Goal: Information Seeking & Learning: Learn about a topic

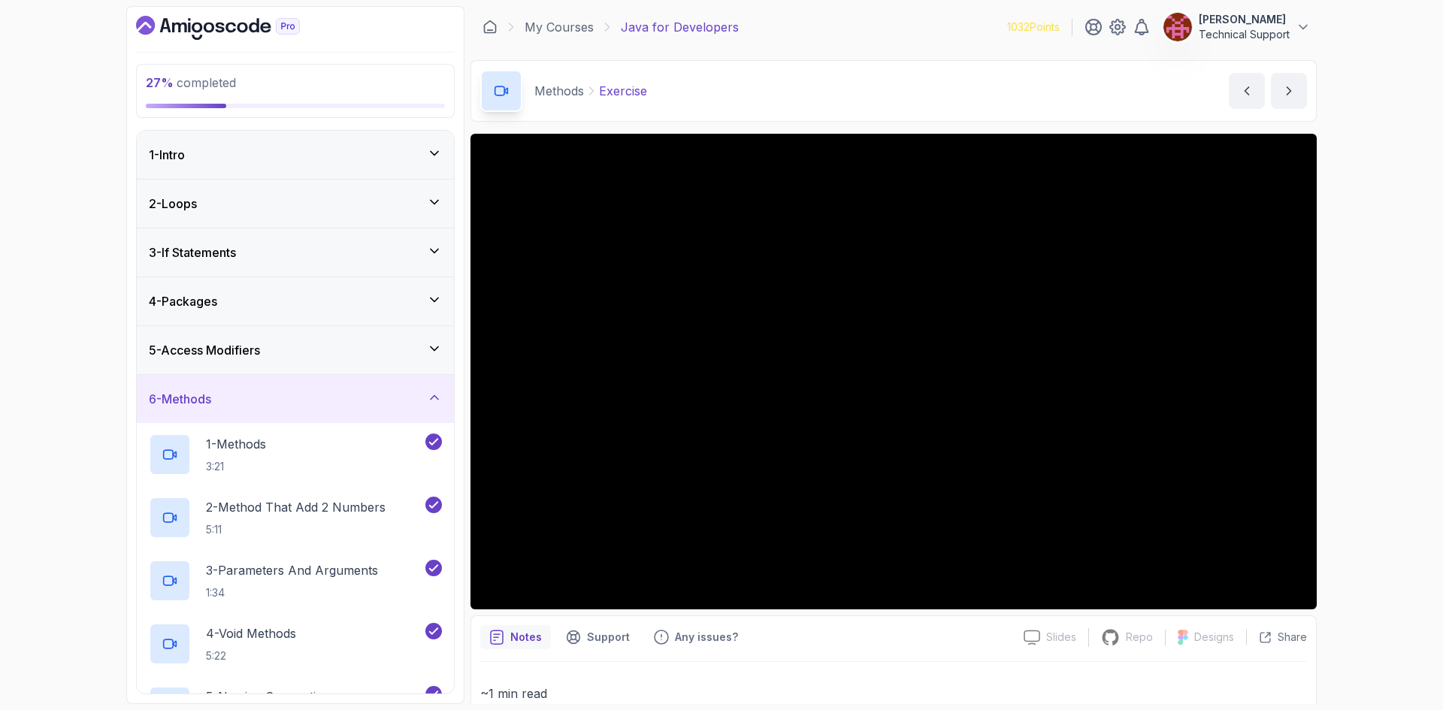
scroll to position [494, 0]
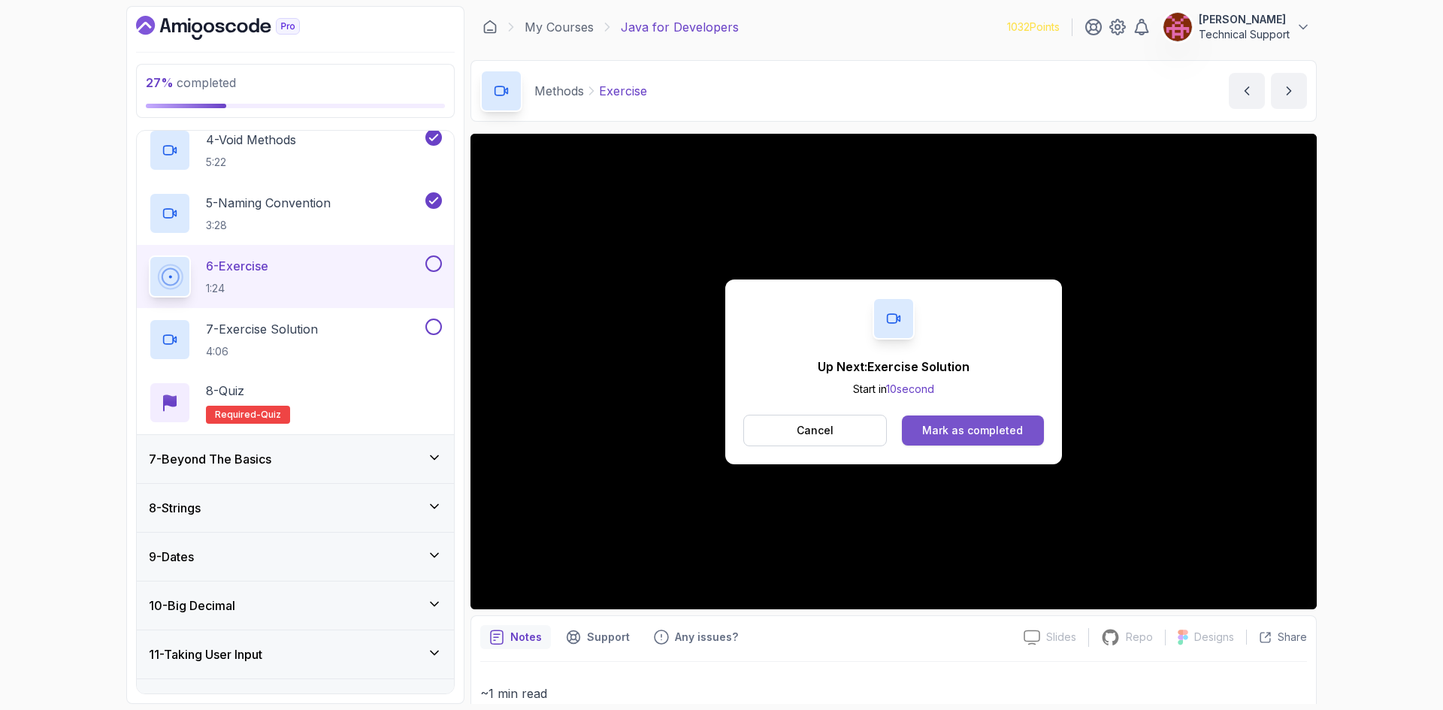
click at [1016, 433] on div "Mark as completed" at bounding box center [972, 430] width 101 height 15
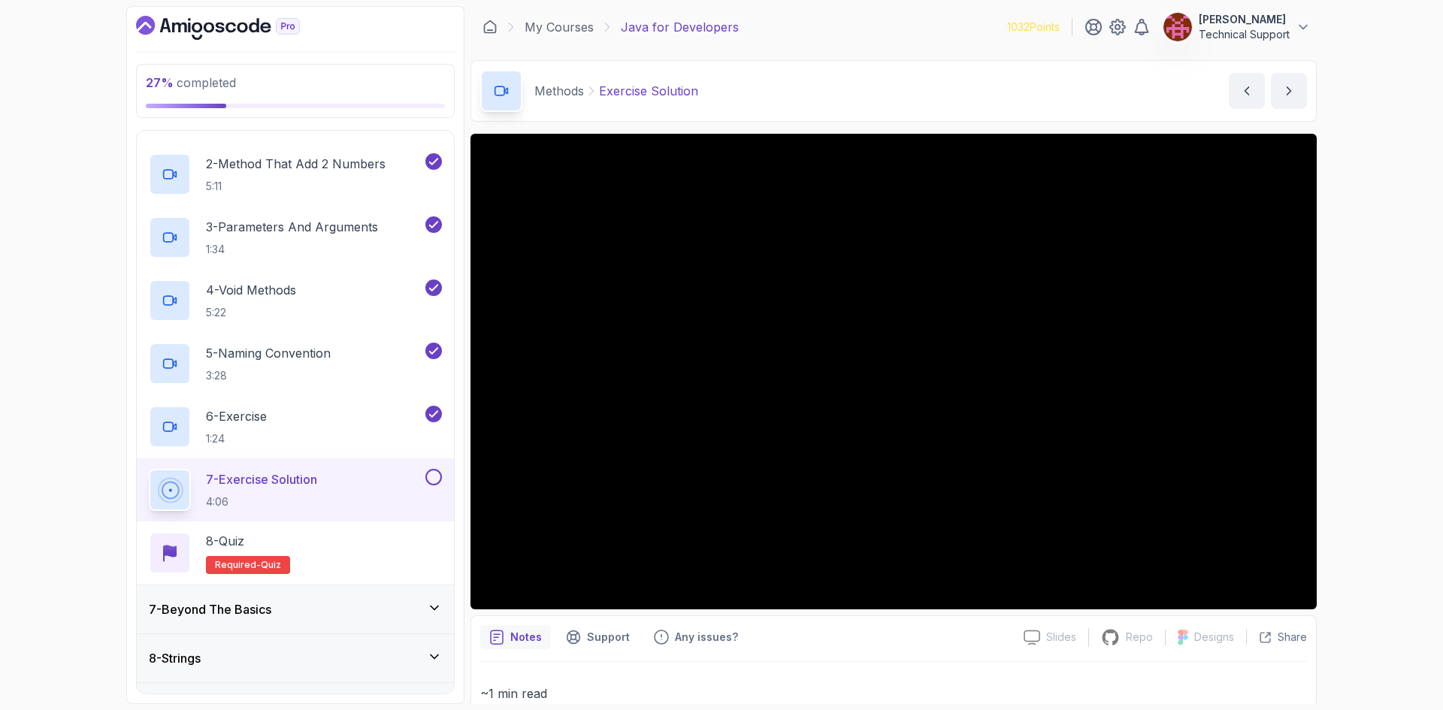
scroll to position [419, 0]
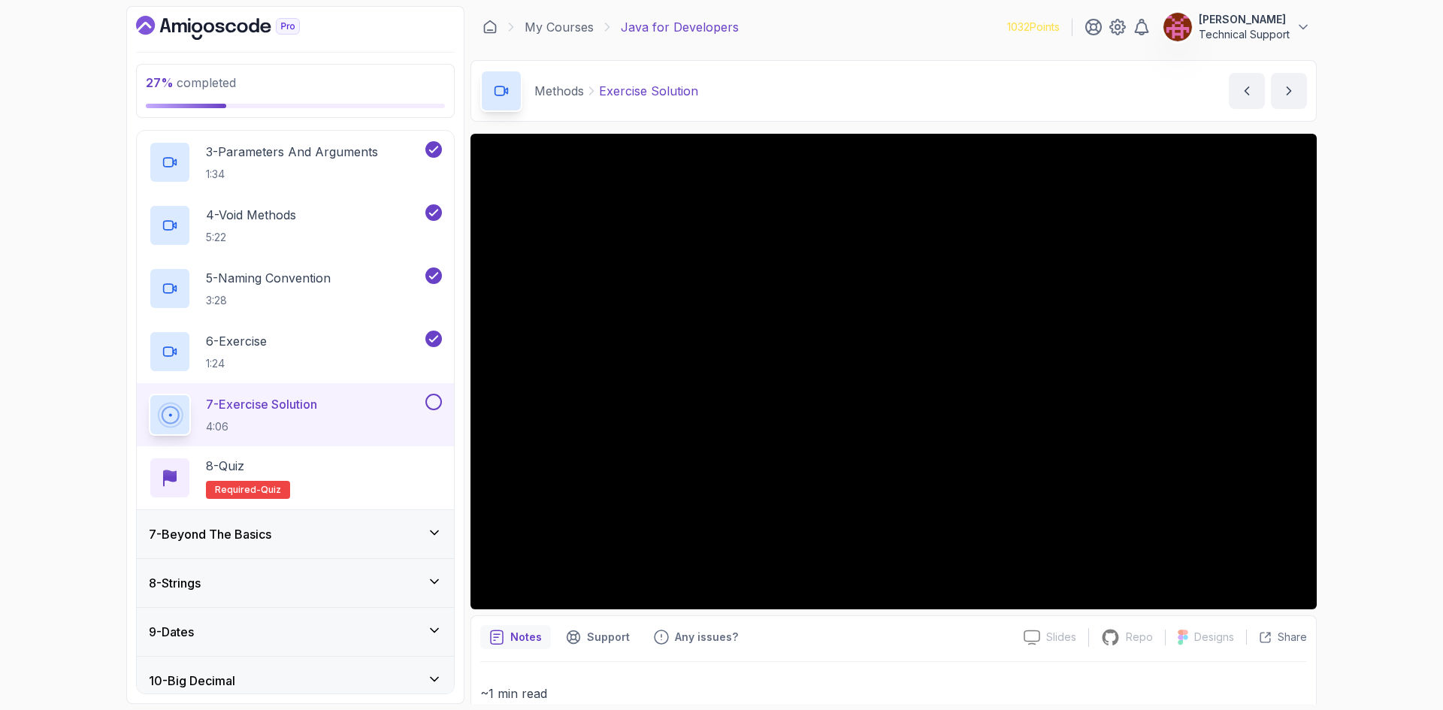
click at [1363, 422] on div "27 % completed 1 - Intro 2 - Loops 3 - If Statements 4 - Packages 5 - Access Mo…" at bounding box center [721, 355] width 1443 height 710
click at [1362, 422] on div "27 % completed 1 - Intro 2 - Loops 3 - If Statements 4 - Packages 5 - Access Mo…" at bounding box center [721, 355] width 1443 height 710
click at [1354, 415] on div "27 % completed 1 - Intro 2 - Loops 3 - If Statements 4 - Packages 5 - Access Mo…" at bounding box center [721, 355] width 1443 height 710
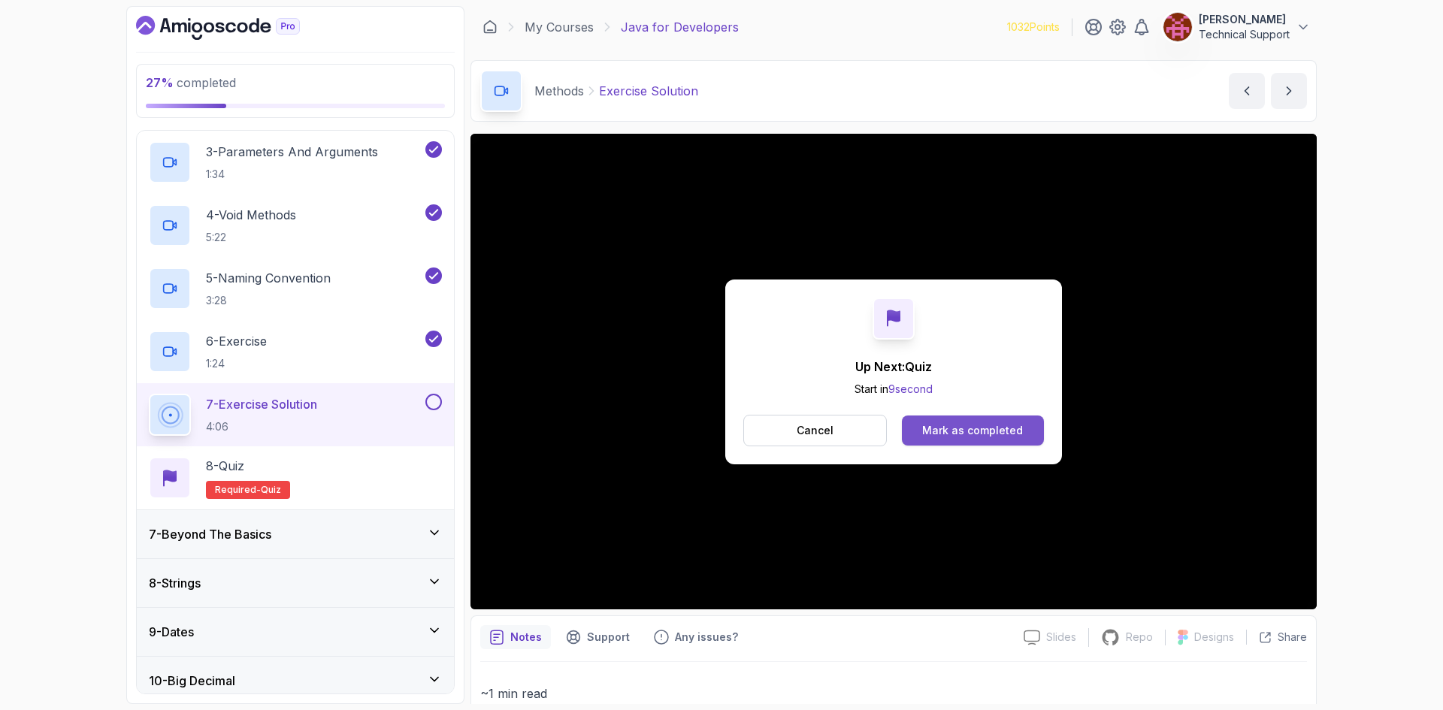
click at [936, 422] on button "Mark as completed" at bounding box center [973, 431] width 142 height 30
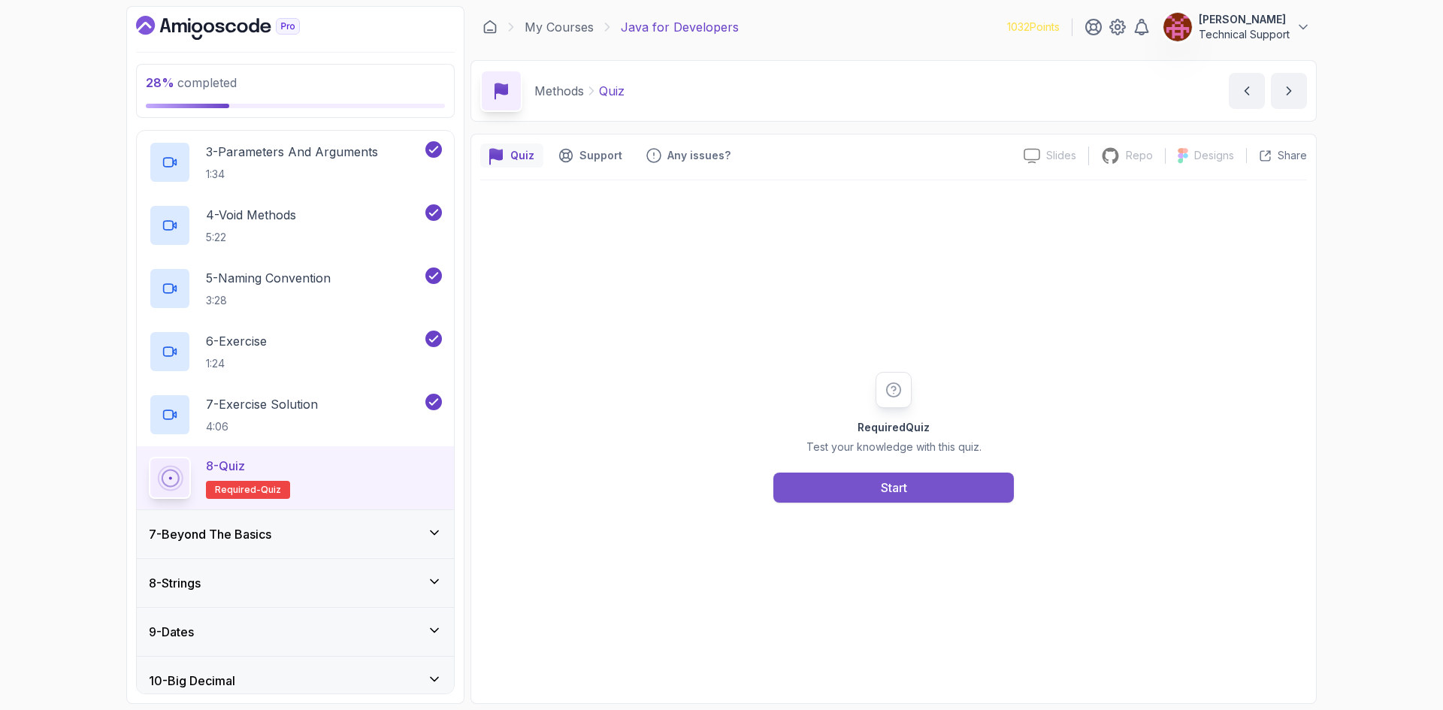
click at [854, 490] on button "Start" at bounding box center [893, 488] width 240 height 30
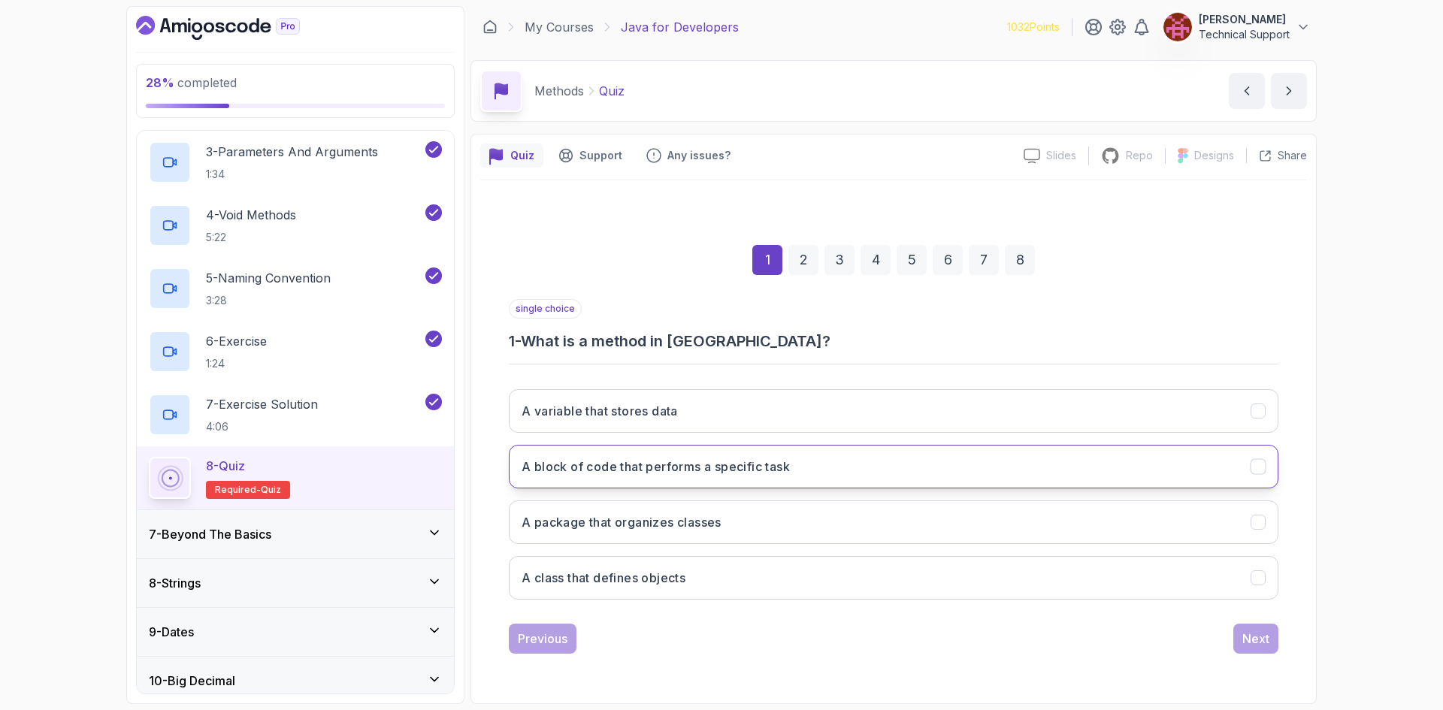
click at [738, 478] on button "A block of code that performs a specific task" at bounding box center [894, 467] width 770 height 44
click at [1252, 641] on div "Next" at bounding box center [1255, 639] width 27 height 18
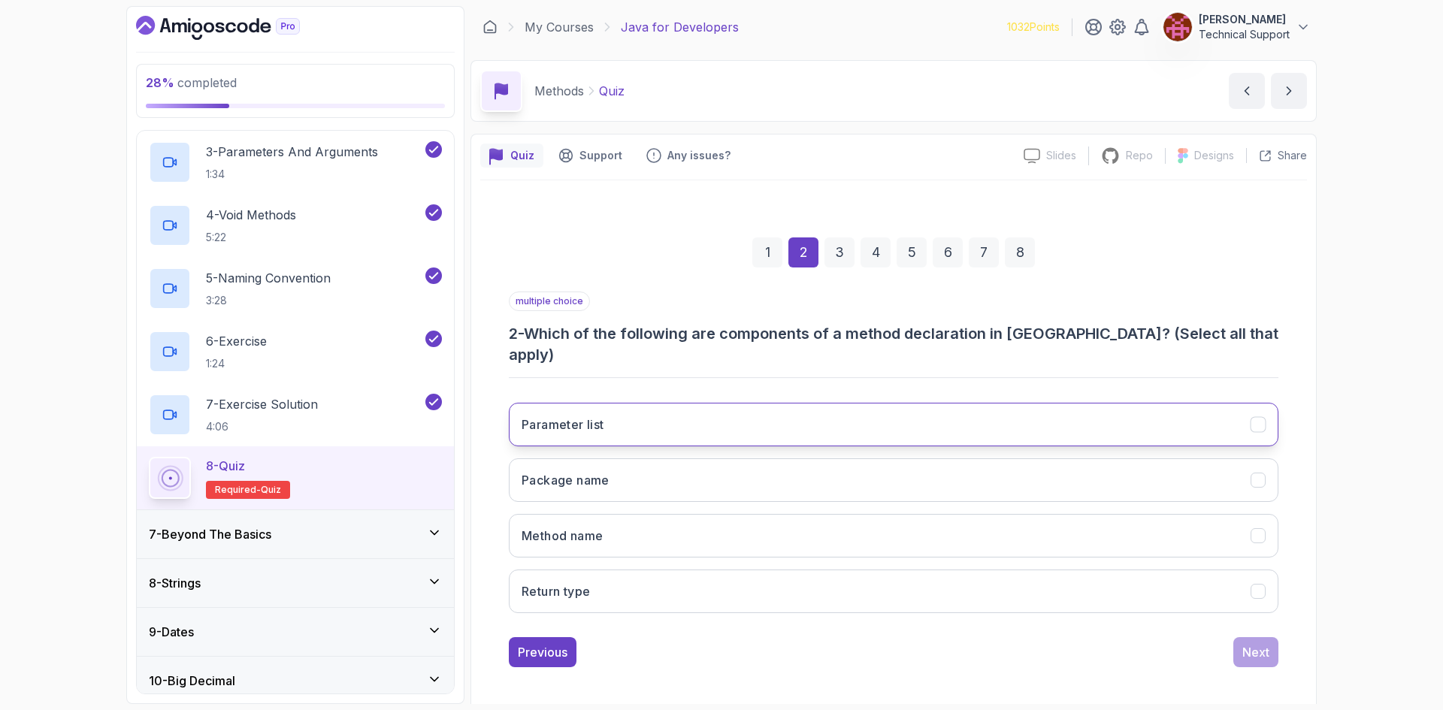
click at [594, 422] on button "Parameter list" at bounding box center [894, 425] width 770 height 44
click at [601, 527] on h3 "Method name" at bounding box center [562, 536] width 81 height 18
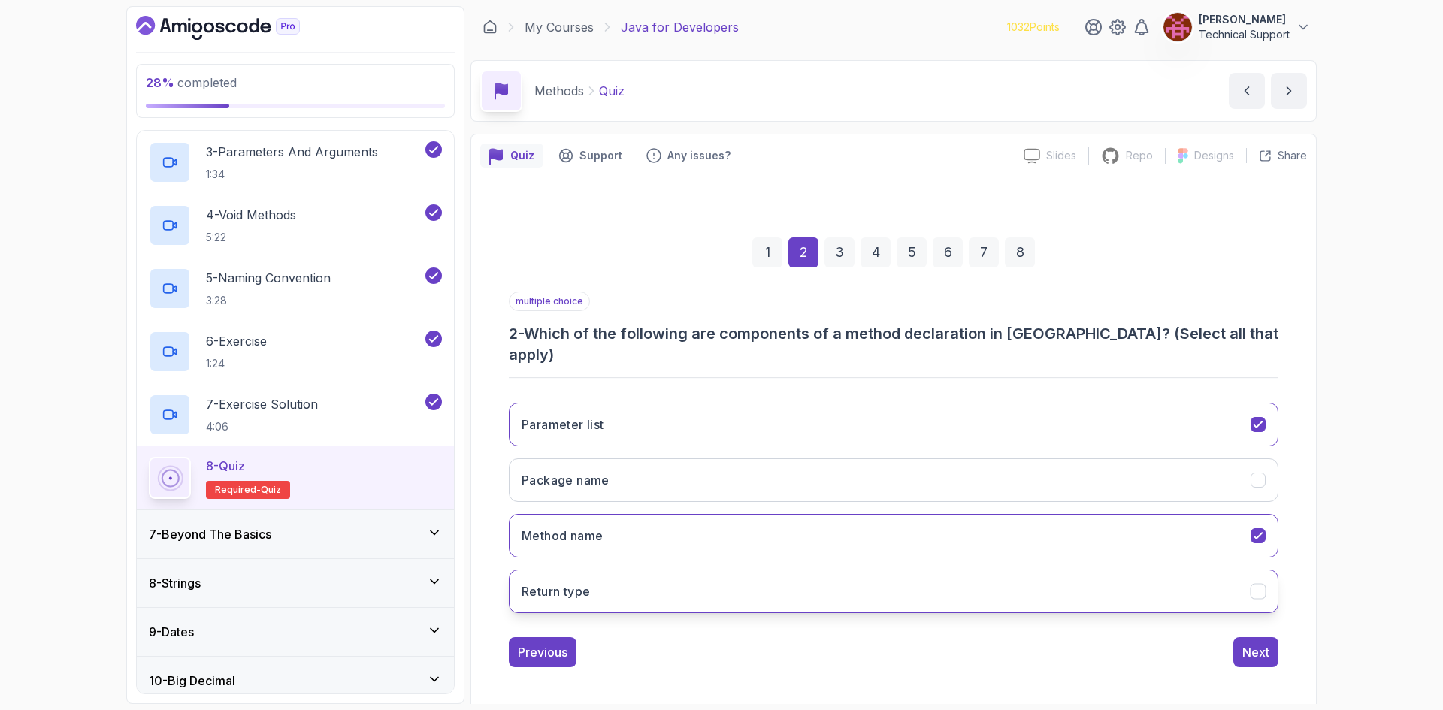
click at [603, 580] on button "Return type" at bounding box center [894, 592] width 770 height 44
click at [1252, 643] on div "Next" at bounding box center [1255, 652] width 27 height 18
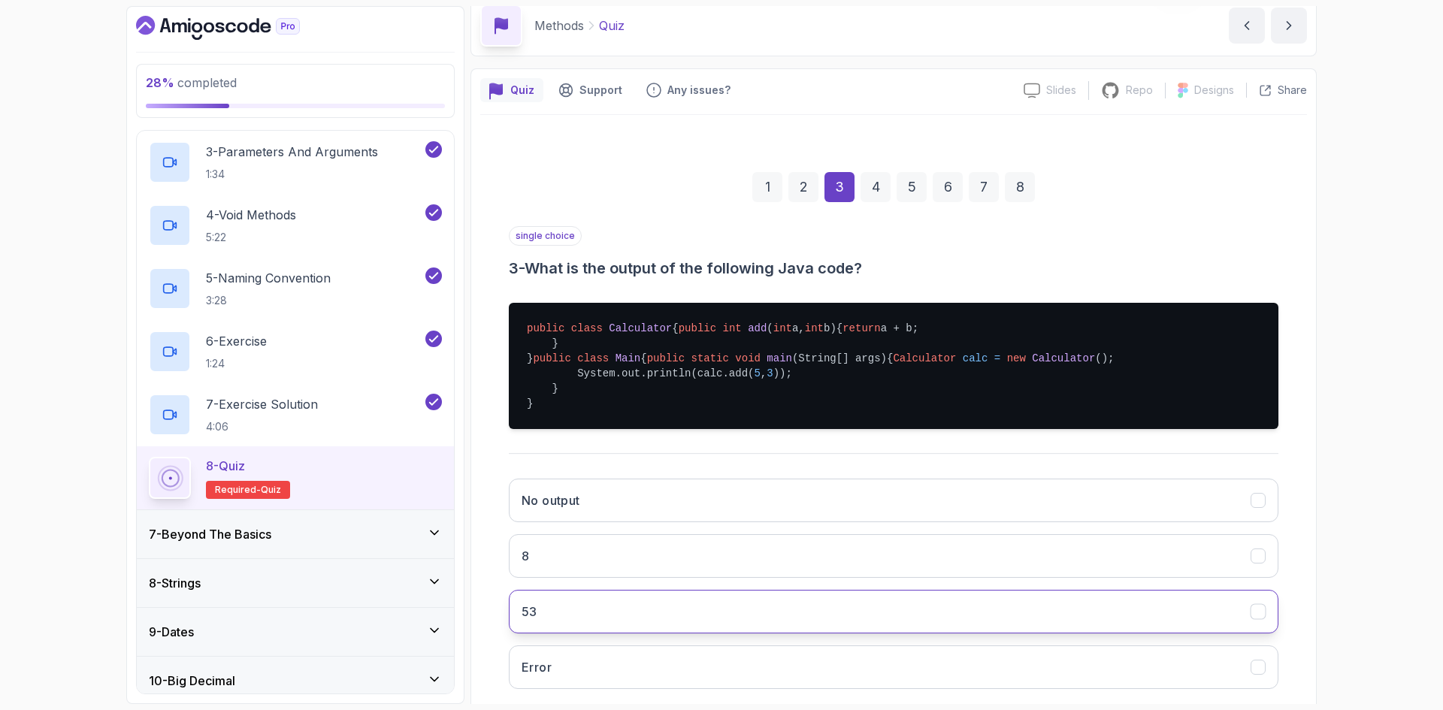
scroll to position [222, 0]
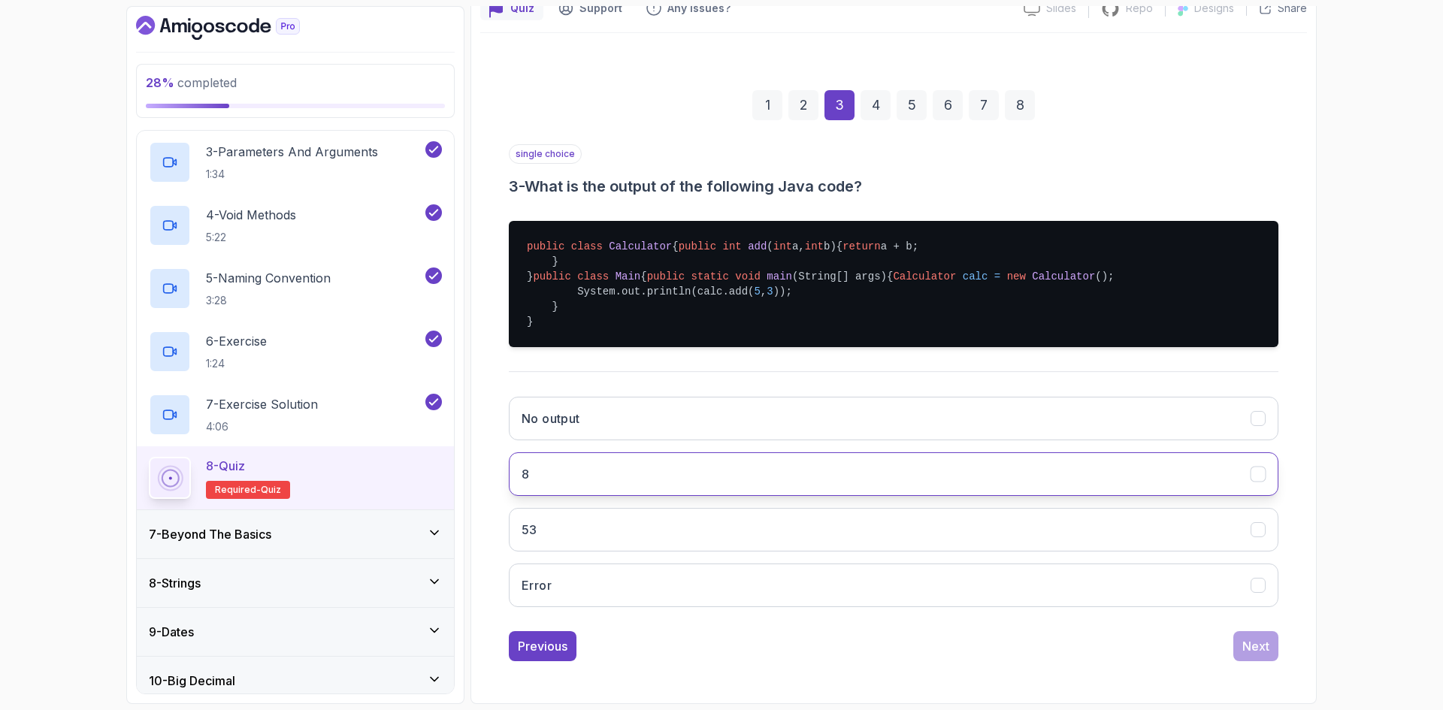
click at [619, 479] on button "8" at bounding box center [894, 474] width 770 height 44
click at [1249, 641] on div "Next" at bounding box center [1255, 646] width 27 height 18
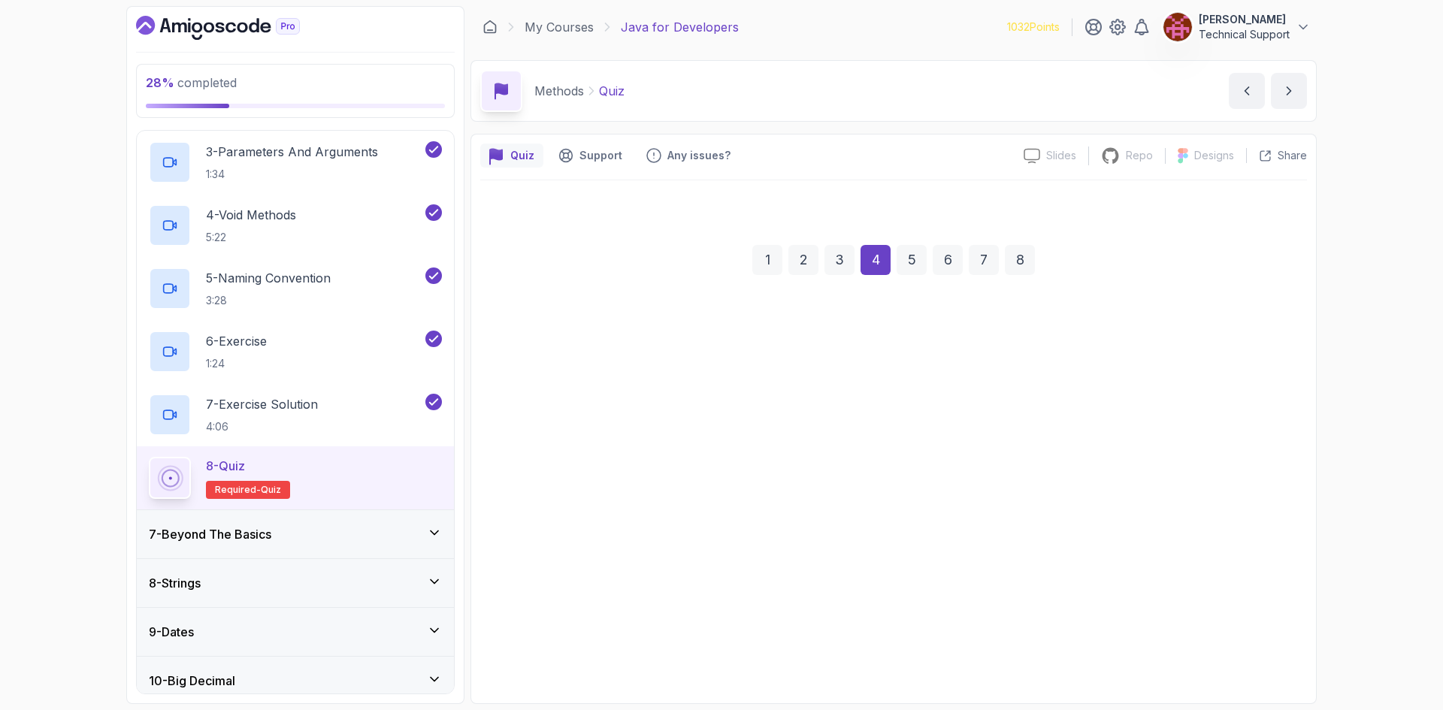
scroll to position [0, 0]
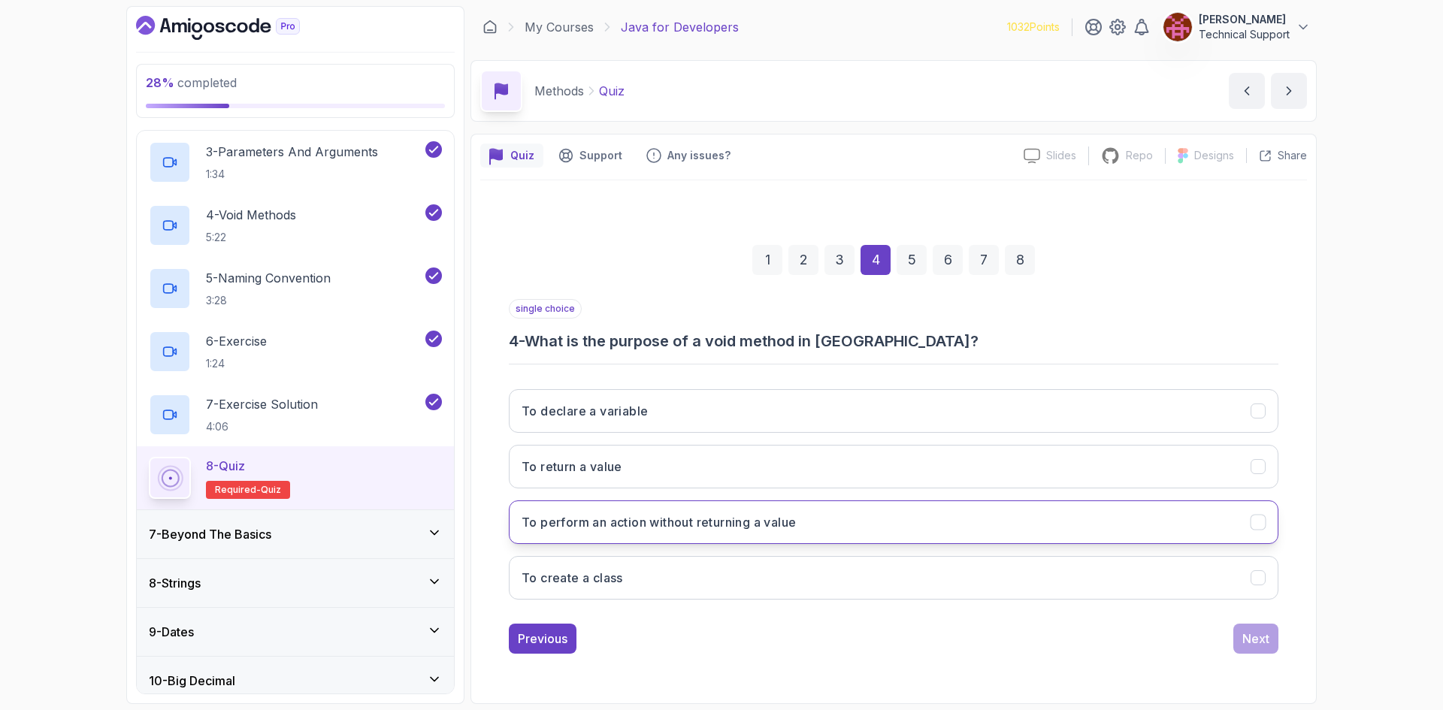
click at [755, 536] on button "To perform an action without returning a value" at bounding box center [894, 523] width 770 height 44
click at [1288, 642] on div "1 2 3 4 5 6 7 8 single choice 4 - What is the purpose of a void method in [GEOG…" at bounding box center [893, 437] width 827 height 457
click at [1271, 637] on button "Next" at bounding box center [1255, 639] width 45 height 30
click at [637, 521] on button "camelCase" at bounding box center [894, 523] width 770 height 44
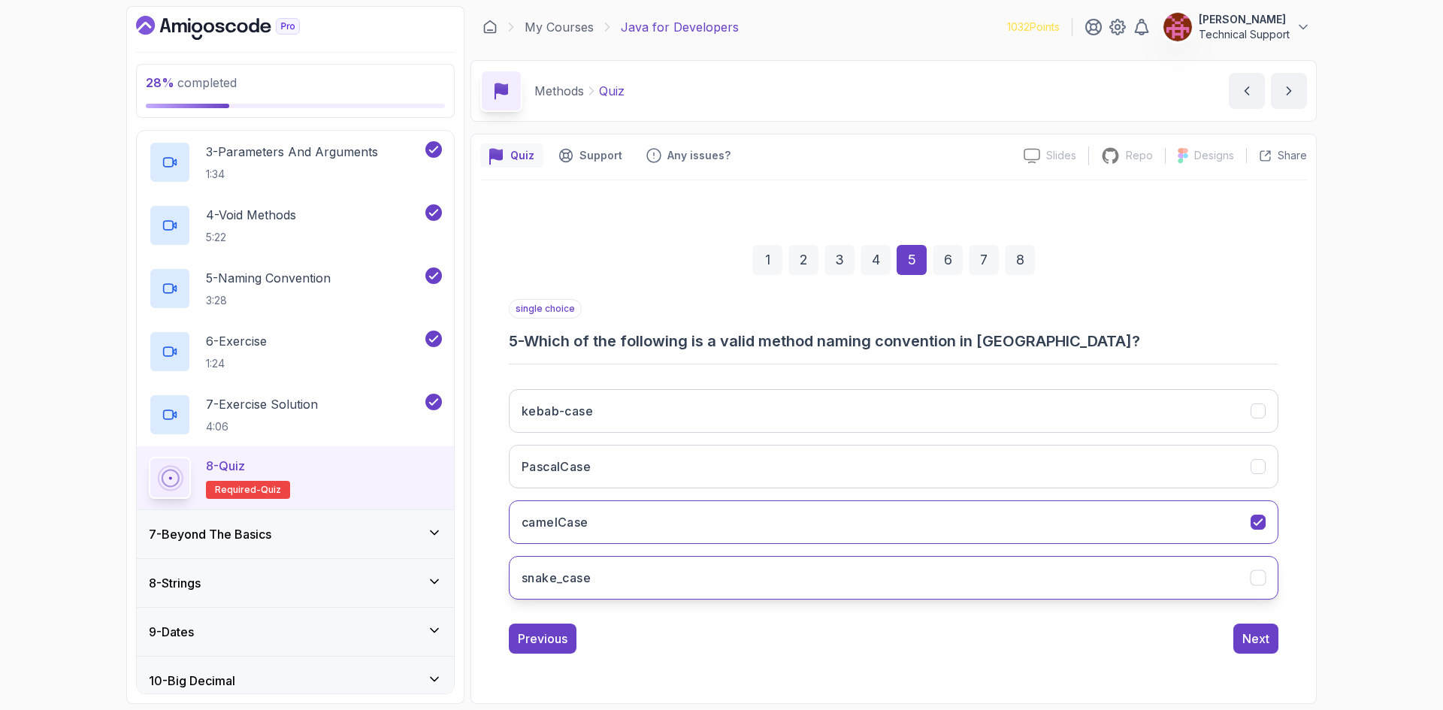
click at [918, 587] on button "snake_case" at bounding box center [894, 578] width 770 height 44
click at [818, 540] on button "camelCase" at bounding box center [894, 523] width 770 height 44
click at [1249, 637] on div "Next" at bounding box center [1255, 639] width 27 height 18
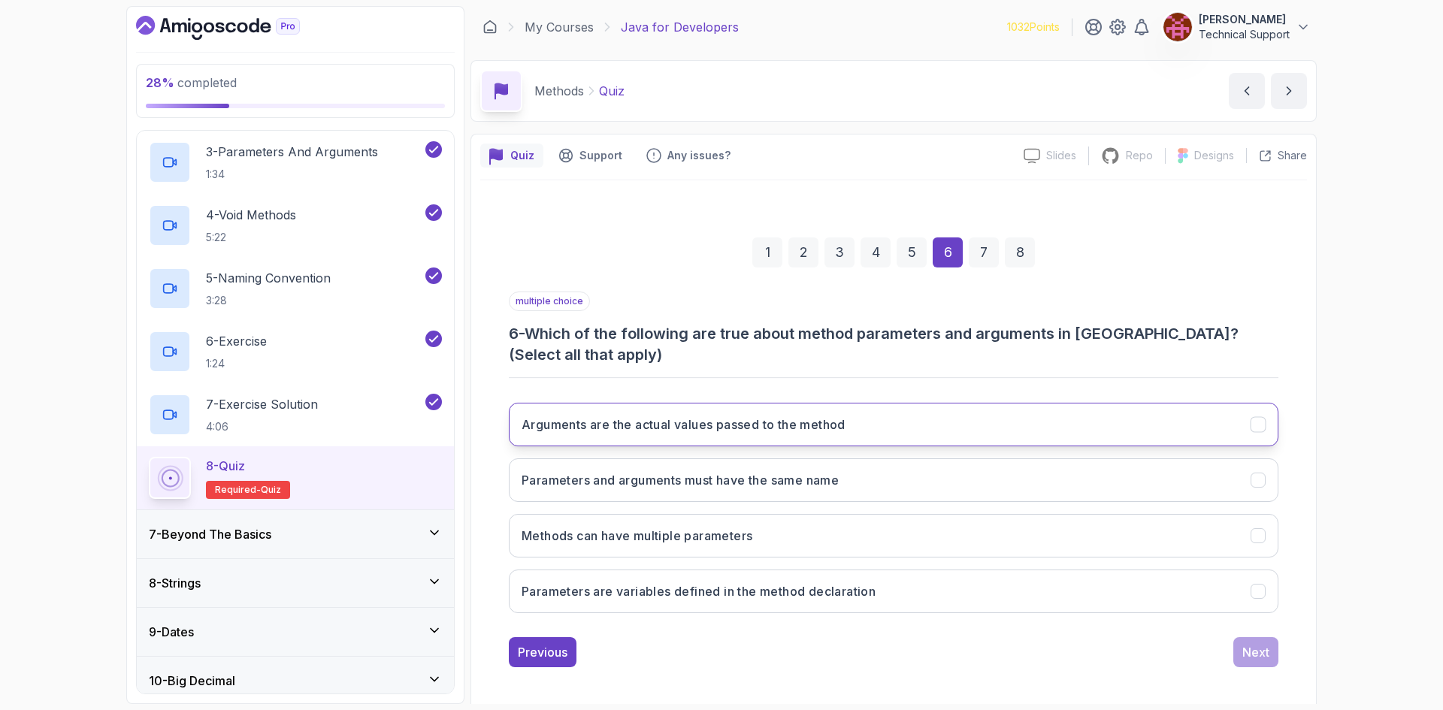
click at [739, 433] on h3 "Arguments are the actual values passed to the method" at bounding box center [684, 425] width 324 height 18
click at [688, 540] on h3 "Methods can have multiple parameters" at bounding box center [637, 536] width 231 height 18
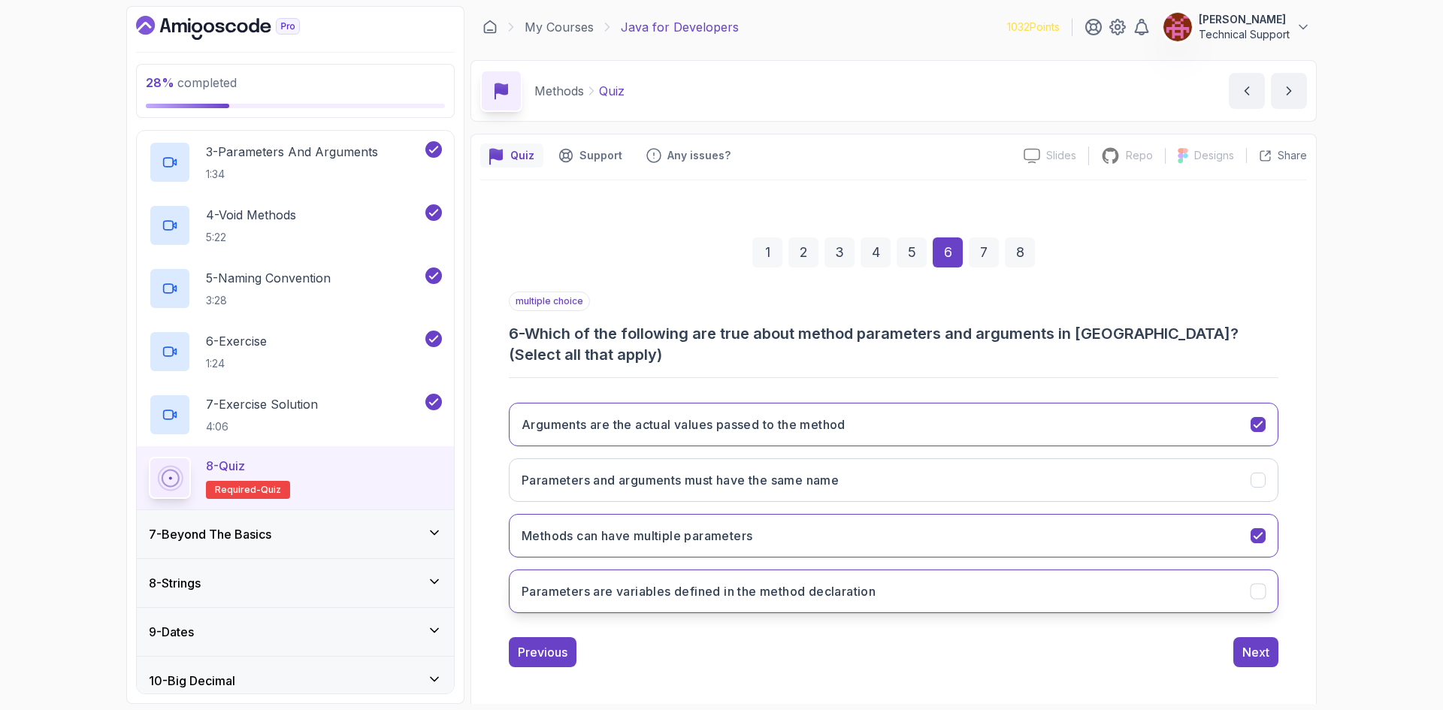
drag, startPoint x: 829, startPoint y: 600, endPoint x: 1035, endPoint y: 625, distance: 207.4
click at [830, 600] on h3 "Parameters are variables defined in the method declaration" at bounding box center [699, 591] width 354 height 18
click at [1256, 656] on div "Next" at bounding box center [1255, 652] width 27 height 18
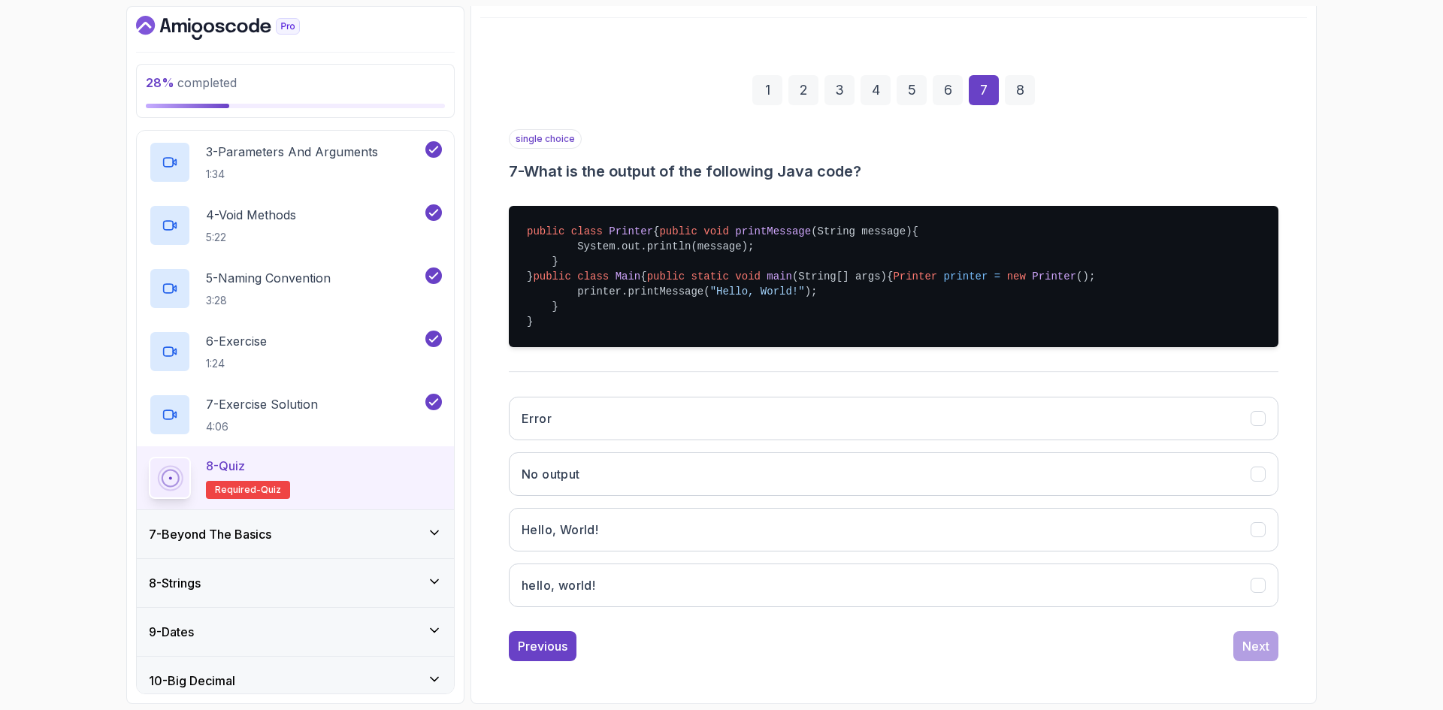
scroll to position [222, 0]
click at [694, 540] on button "Hello, World!" at bounding box center [894, 530] width 770 height 44
click at [1262, 649] on div "Next" at bounding box center [1255, 646] width 27 height 18
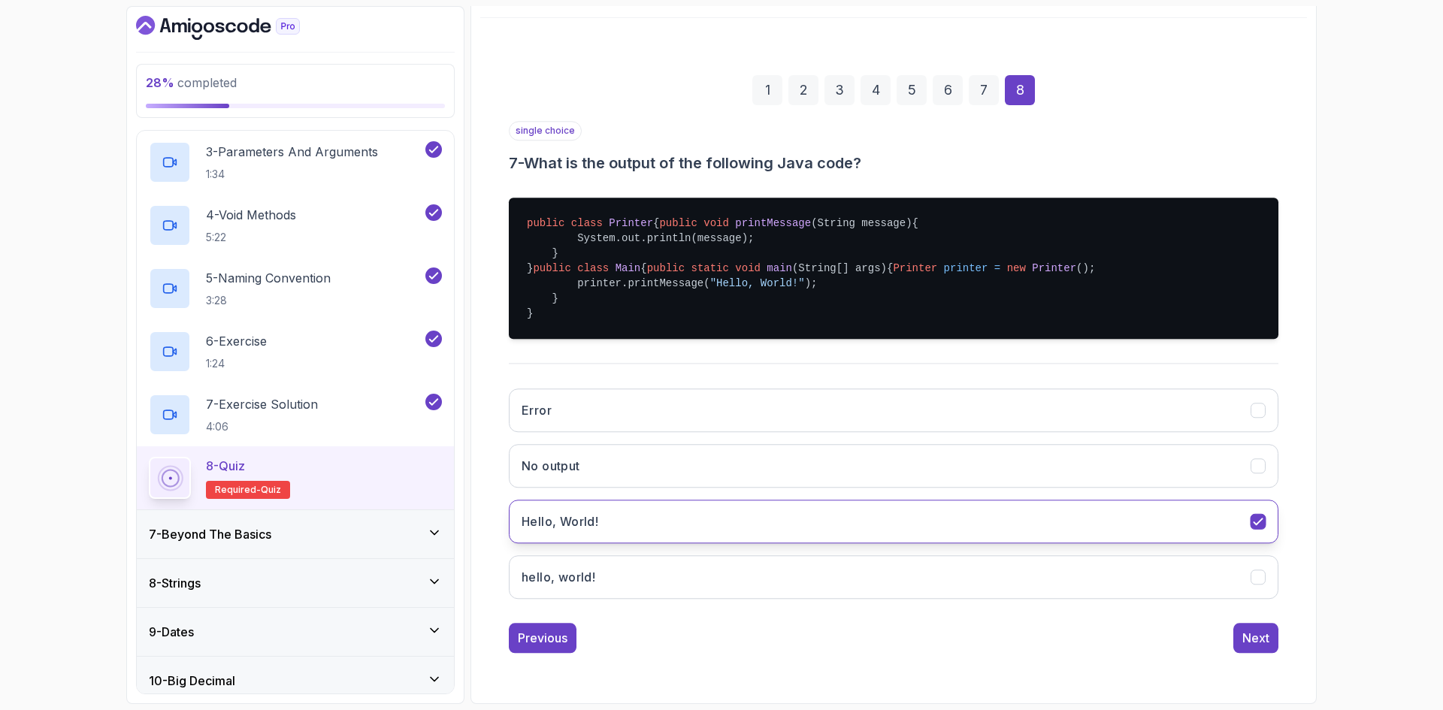
scroll to position [0, 0]
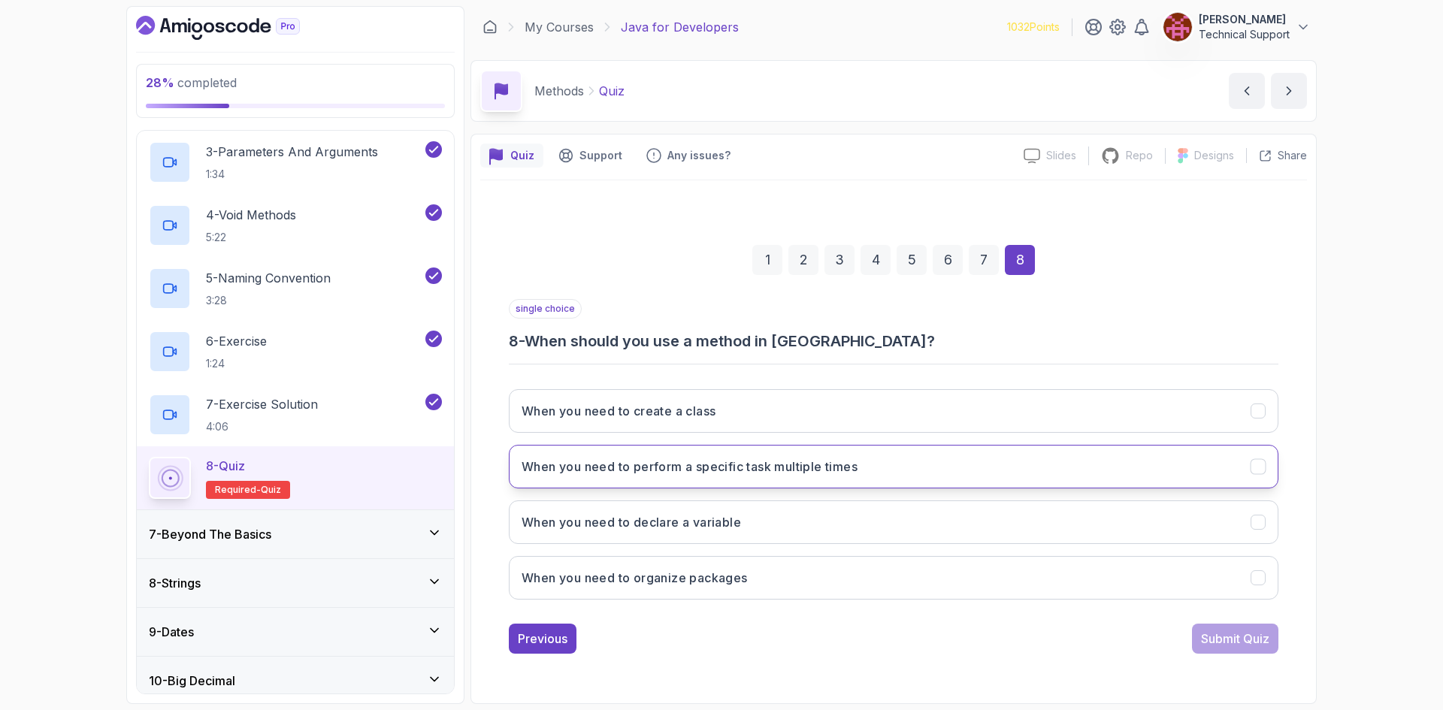
click at [731, 471] on h3 "When you need to perform a specific task multiple times" at bounding box center [690, 467] width 336 height 18
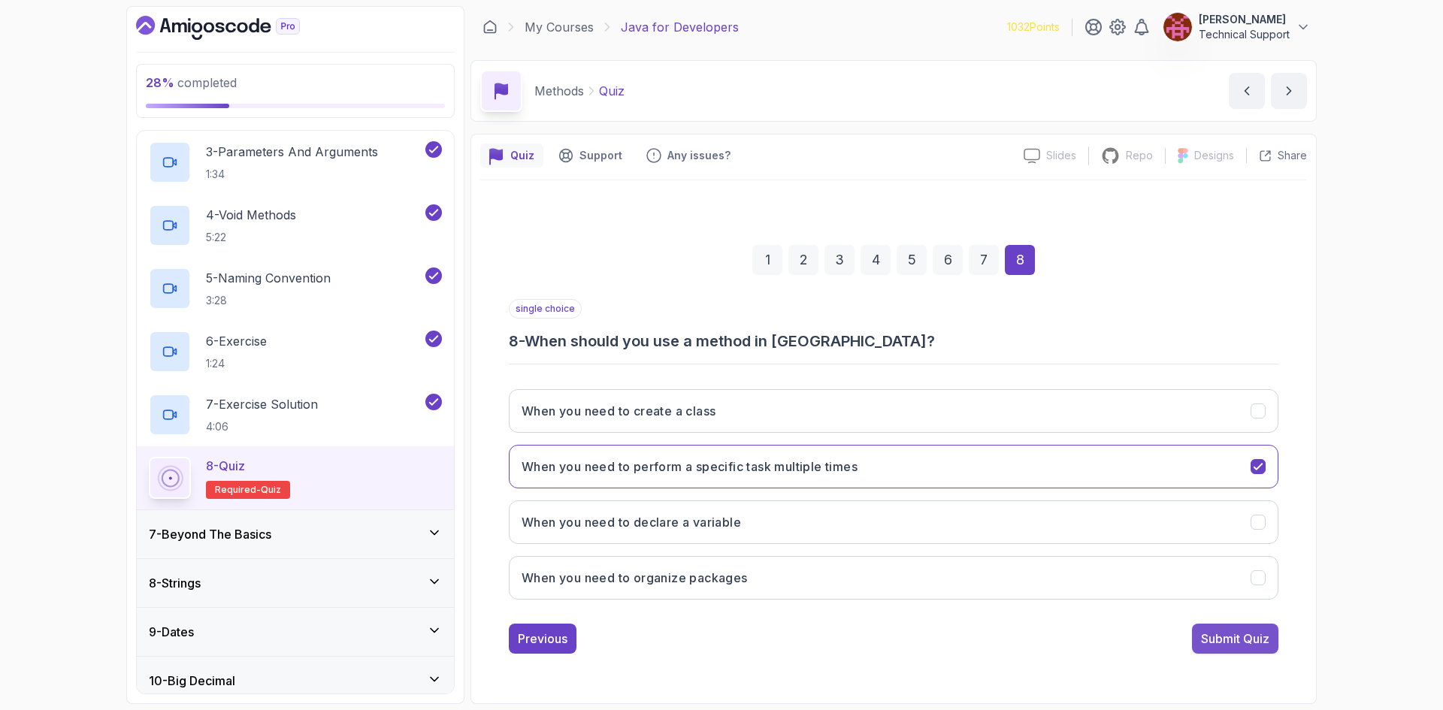
click at [1241, 634] on div "Submit Quiz" at bounding box center [1235, 639] width 68 height 18
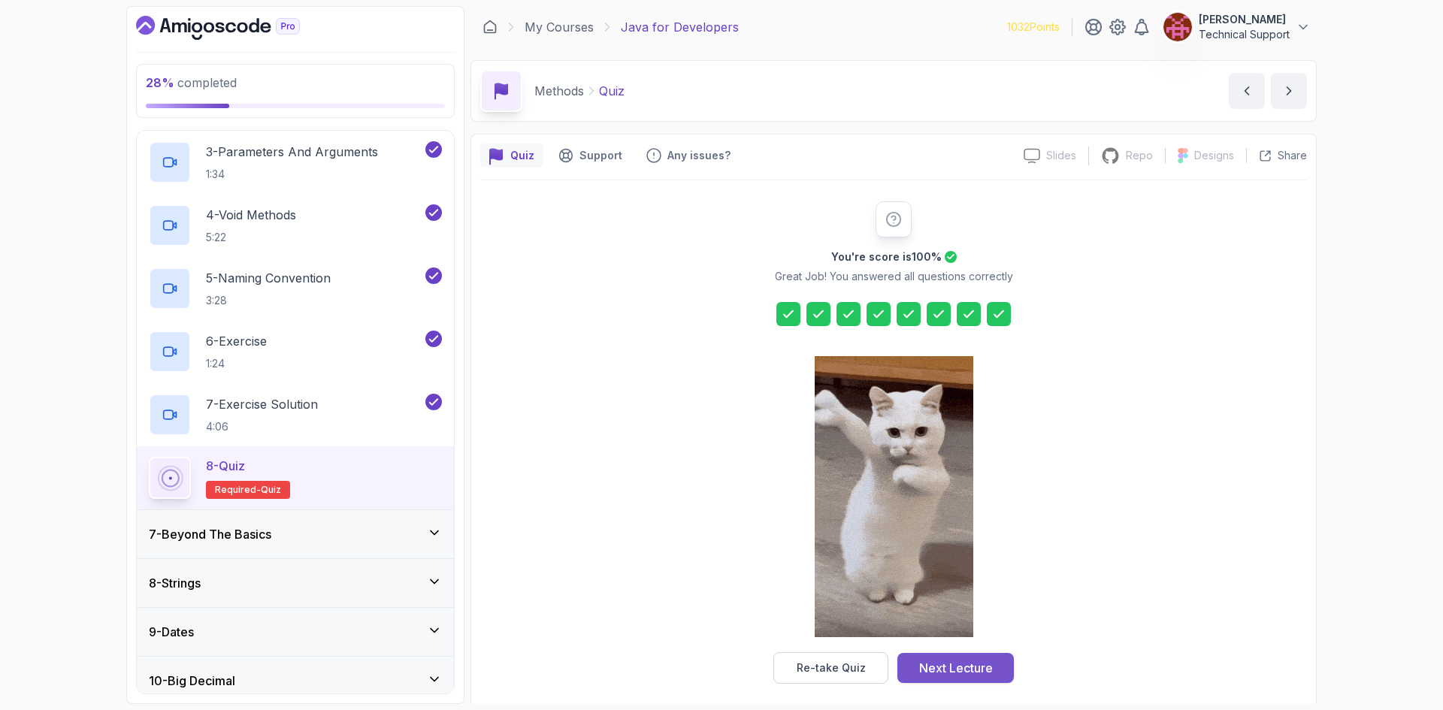
click at [966, 666] on div "Next Lecture" at bounding box center [956, 668] width 74 height 18
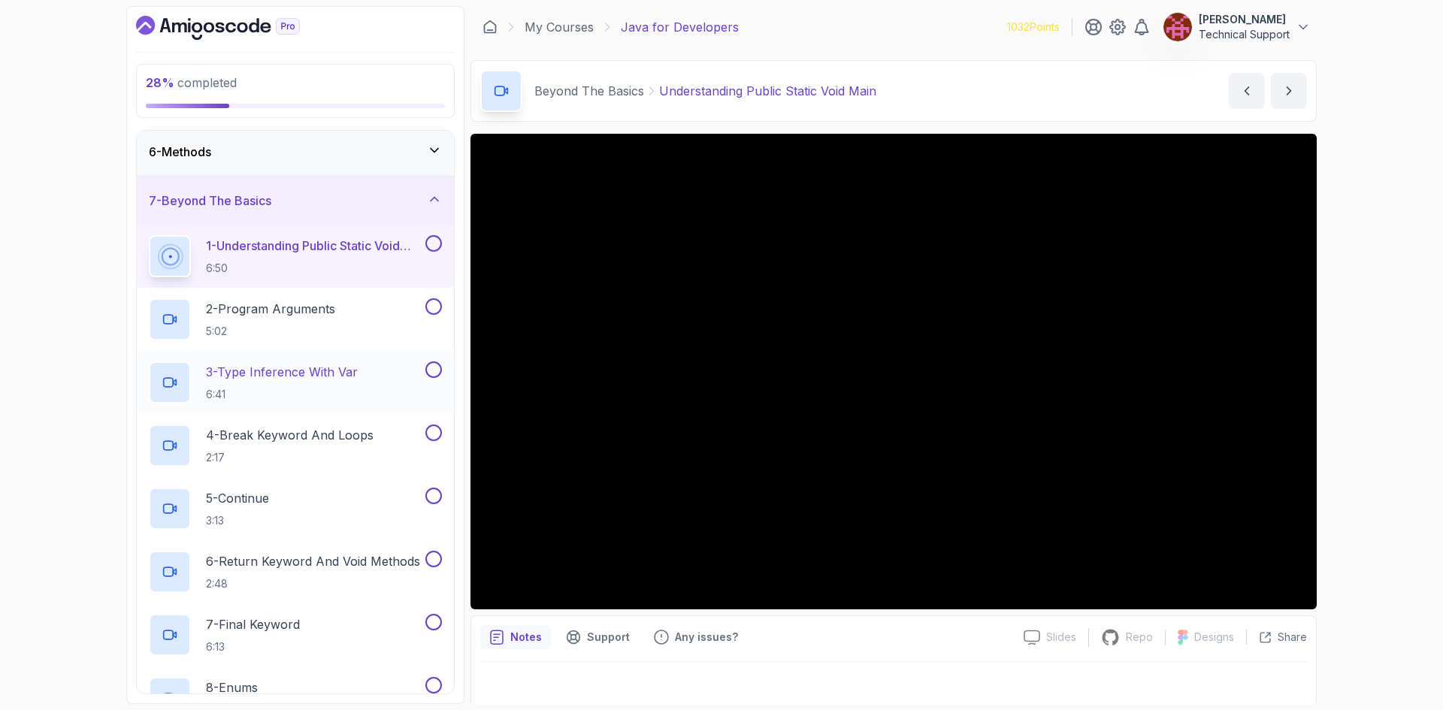
scroll to position [283, 0]
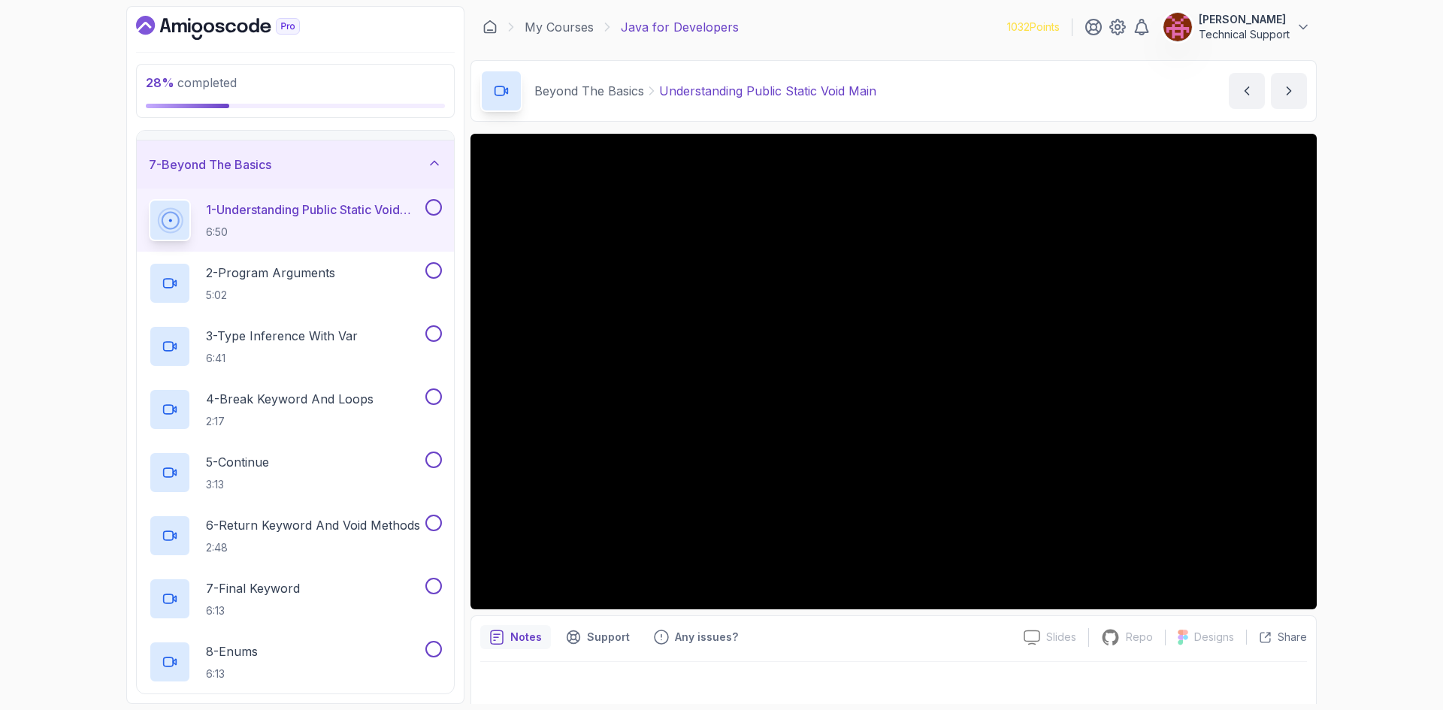
click at [1363, 377] on div "28 % completed 1 - Intro 2 - Loops 3 - If Statements 4 - Packages 5 - Access Mo…" at bounding box center [721, 355] width 1443 height 710
click at [1377, 380] on div "28 % completed 1 - Intro 2 - Loops 3 - If Statements 4 - Packages 5 - Access Mo…" at bounding box center [721, 355] width 1443 height 710
click at [1388, 389] on div "28 % completed 1 - Intro 2 - Loops 3 - If Statements 4 - Packages 5 - Access Mo…" at bounding box center [721, 355] width 1443 height 710
click at [1354, 383] on div "28 % completed 1 - Intro 2 - Loops 3 - If Statements 4 - Packages 5 - Access Mo…" at bounding box center [721, 355] width 1443 height 710
click at [1345, 380] on div "28 % completed 1 - Intro 2 - Loops 3 - If Statements 4 - Packages 5 - Access Mo…" at bounding box center [721, 355] width 1443 height 710
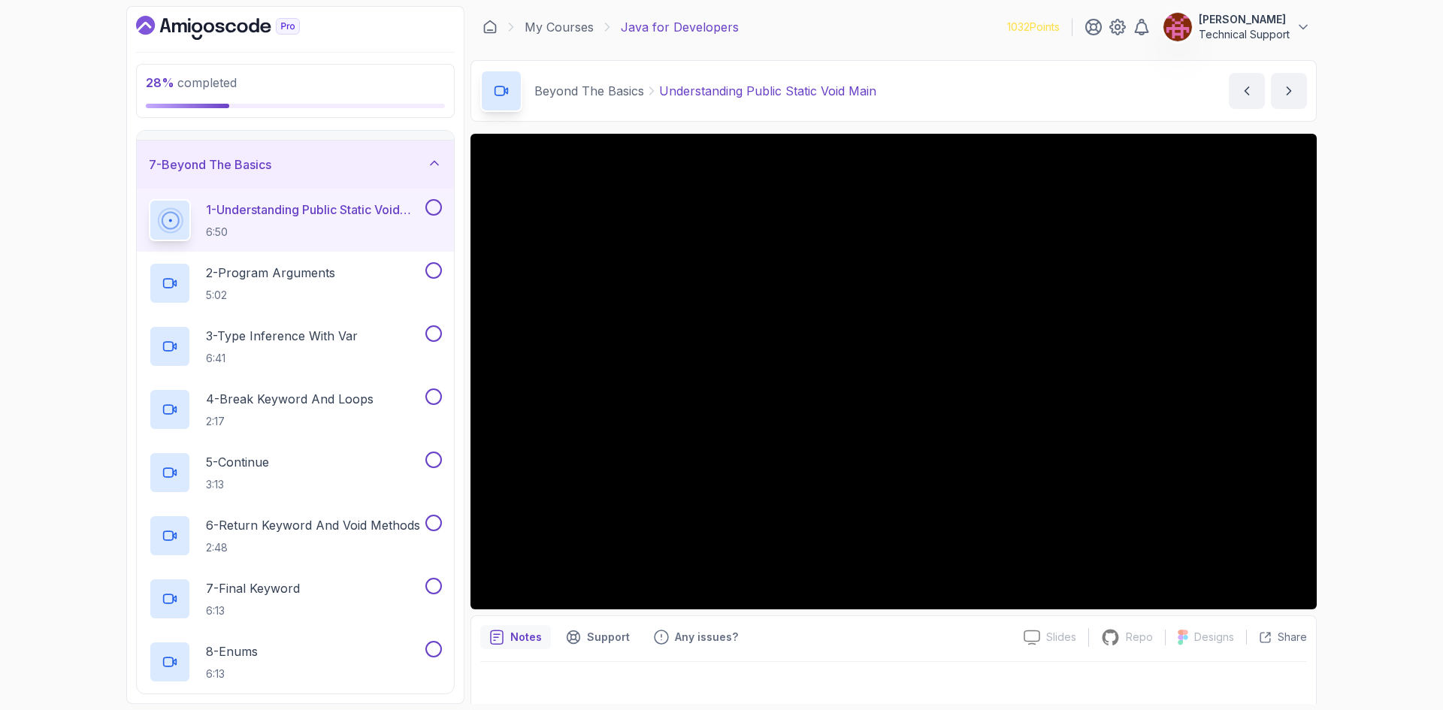
click at [1356, 409] on div "28 % completed 1 - Intro 2 - Loops 3 - If Statements 4 - Packages 5 - Access Mo…" at bounding box center [721, 355] width 1443 height 710
click at [1362, 406] on div "28 % completed 1 - Intro 2 - Loops 3 - If Statements 4 - Packages 5 - Access Mo…" at bounding box center [721, 355] width 1443 height 710
click at [1339, 397] on div "28 % completed 1 - Intro 2 - Loops 3 - If Statements 4 - Packages 5 - Access Mo…" at bounding box center [721, 355] width 1443 height 710
click at [1346, 389] on div "28 % completed 1 - Intro 2 - Loops 3 - If Statements 4 - Packages 5 - Access Mo…" at bounding box center [721, 355] width 1443 height 710
click at [1330, 389] on div "28 % completed 1 - Intro 2 - Loops 3 - If Statements 4 - Packages 5 - Access Mo…" at bounding box center [721, 355] width 1443 height 710
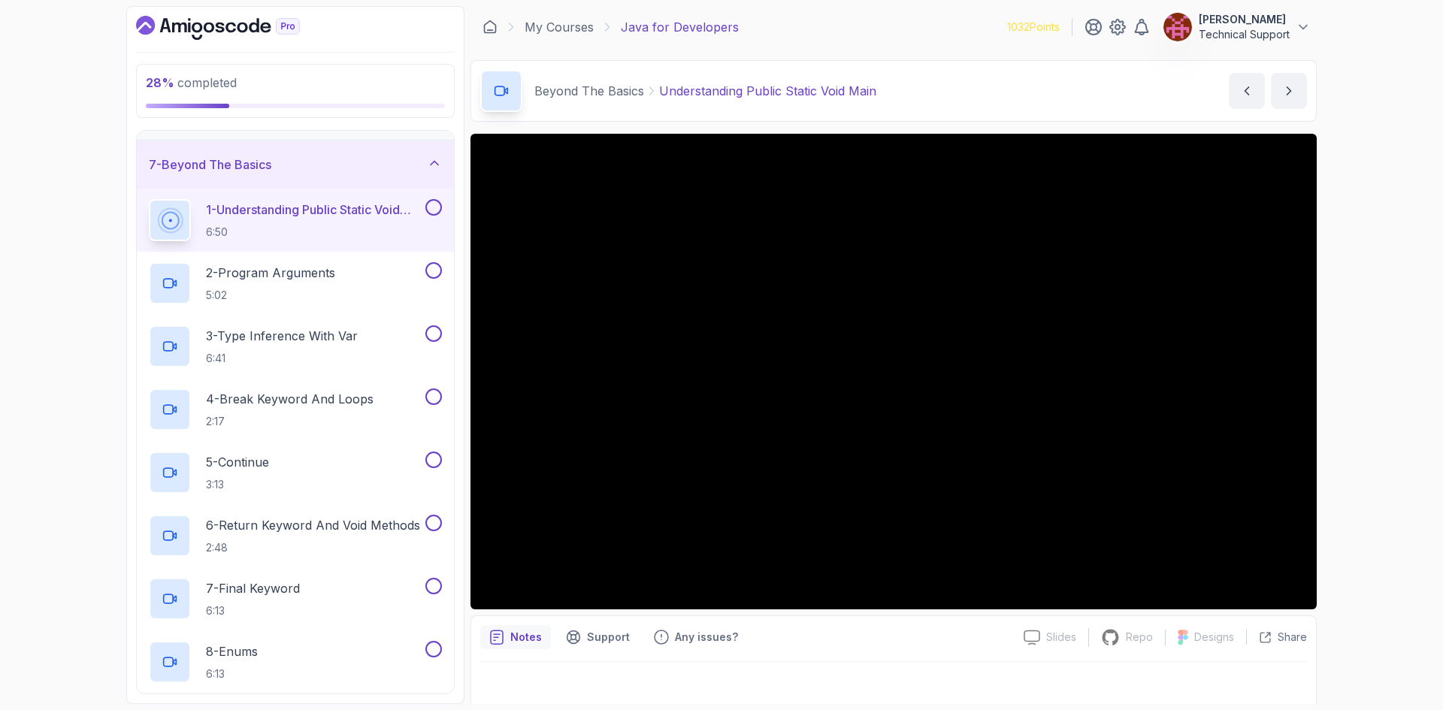
click at [1360, 437] on div "28 % completed 1 - Intro 2 - Loops 3 - If Statements 4 - Packages 5 - Access Mo…" at bounding box center [721, 355] width 1443 height 710
click at [1371, 439] on div "28 % completed 1 - Intro 2 - Loops 3 - If Statements 4 - Packages 5 - Access Mo…" at bounding box center [721, 355] width 1443 height 710
click at [1384, 393] on div "28 % completed 1 - Intro 2 - Loops 3 - If Statements 4 - Packages 5 - Access Mo…" at bounding box center [721, 355] width 1443 height 710
click at [1376, 395] on div "28 % completed 1 - Intro 2 - Loops 3 - If Statements 4 - Packages 5 - Access Mo…" at bounding box center [721, 355] width 1443 height 710
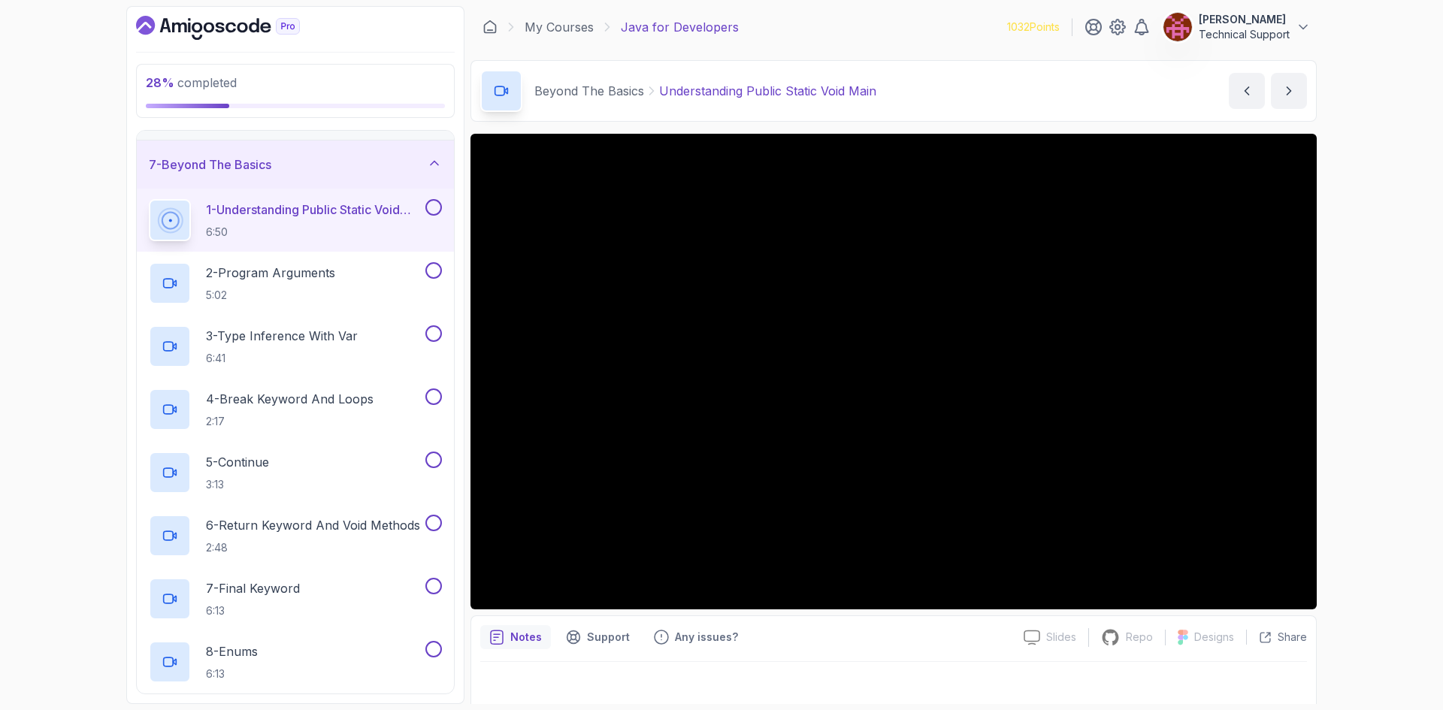
click at [1351, 402] on div "28 % completed 1 - Intro 2 - Loops 3 - If Statements 4 - Packages 5 - Access Mo…" at bounding box center [721, 355] width 1443 height 710
click at [1348, 402] on div "28 % completed 1 - Intro 2 - Loops 3 - If Statements 4 - Packages 5 - Access Mo…" at bounding box center [721, 355] width 1443 height 710
click at [1346, 377] on div "28 % completed 1 - Intro 2 - Loops 3 - If Statements 4 - Packages 5 - Access Mo…" at bounding box center [721, 355] width 1443 height 710
click at [1375, 361] on div "28 % completed 1 - Intro 2 - Loops 3 - If Statements 4 - Packages 5 - Access Mo…" at bounding box center [721, 355] width 1443 height 710
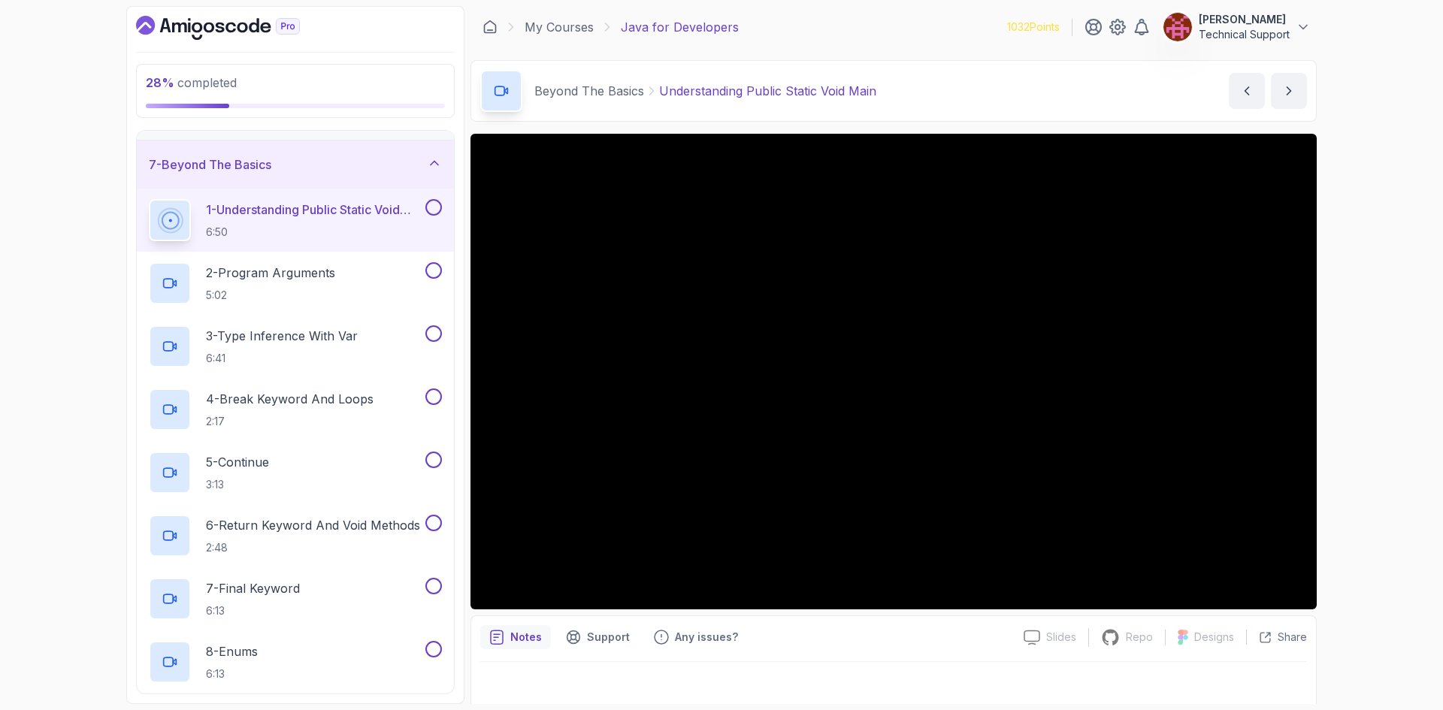
click at [1390, 422] on div "28 % completed 1 - Intro 2 - Loops 3 - If Statements 4 - Packages 5 - Access Mo…" at bounding box center [721, 355] width 1443 height 710
click at [1347, 410] on div "28 % completed 1 - Intro 2 - Loops 3 - If Statements 4 - Packages 5 - Access Mo…" at bounding box center [721, 355] width 1443 height 710
click at [1346, 405] on div "28 % completed 1 - Intro 2 - Loops 3 - If Statements 4 - Packages 5 - Access Mo…" at bounding box center [721, 355] width 1443 height 710
click at [1377, 402] on div "28 % completed 1 - Intro 2 - Loops 3 - If Statements 4 - Packages 5 - Access Mo…" at bounding box center [721, 355] width 1443 height 710
click at [1353, 389] on div "28 % completed 1 - Intro 2 - Loops 3 - If Statements 4 - Packages 5 - Access Mo…" at bounding box center [721, 355] width 1443 height 710
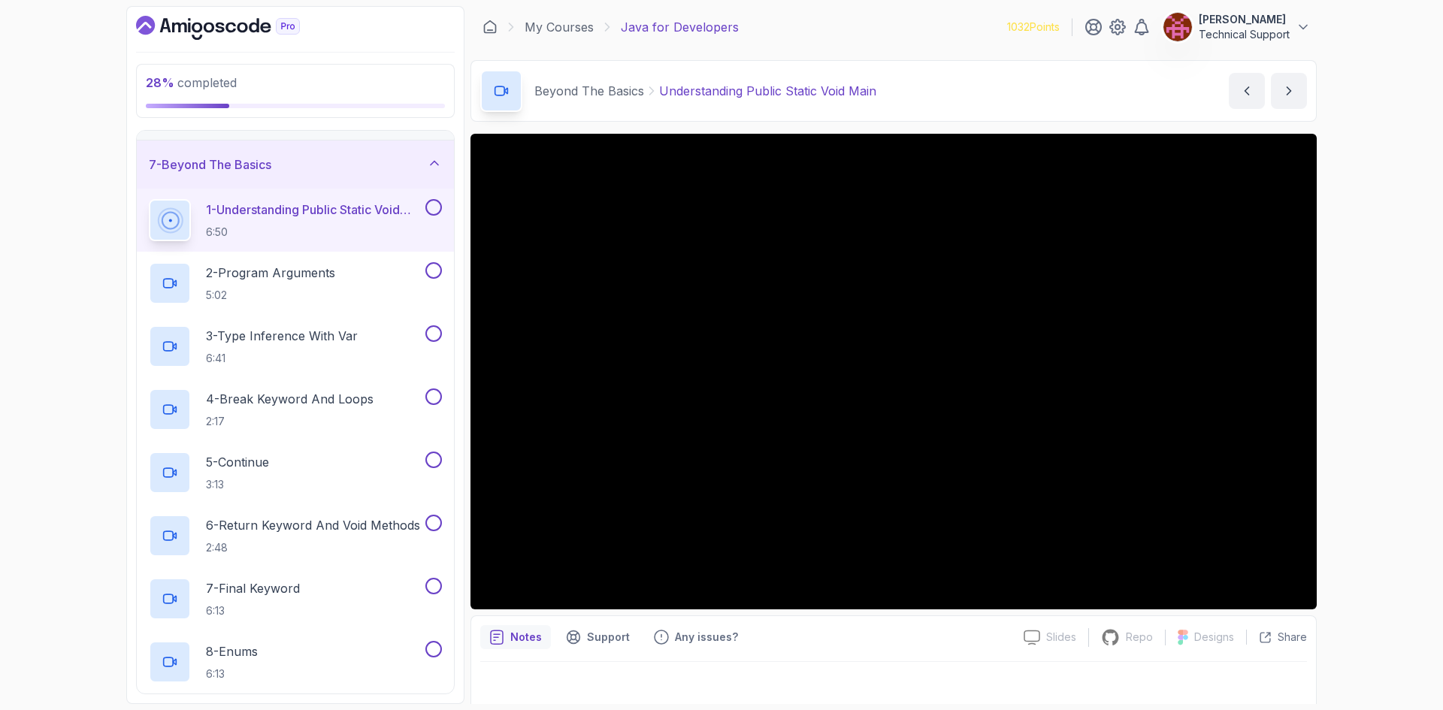
click at [1328, 386] on div "28 % completed 1 - Intro 2 - Loops 3 - If Statements 4 - Packages 5 - Access Mo…" at bounding box center [721, 355] width 1443 height 710
click at [1330, 376] on div "28 % completed 1 - Intro 2 - Loops 3 - If Statements 4 - Packages 5 - Access Mo…" at bounding box center [721, 355] width 1443 height 710
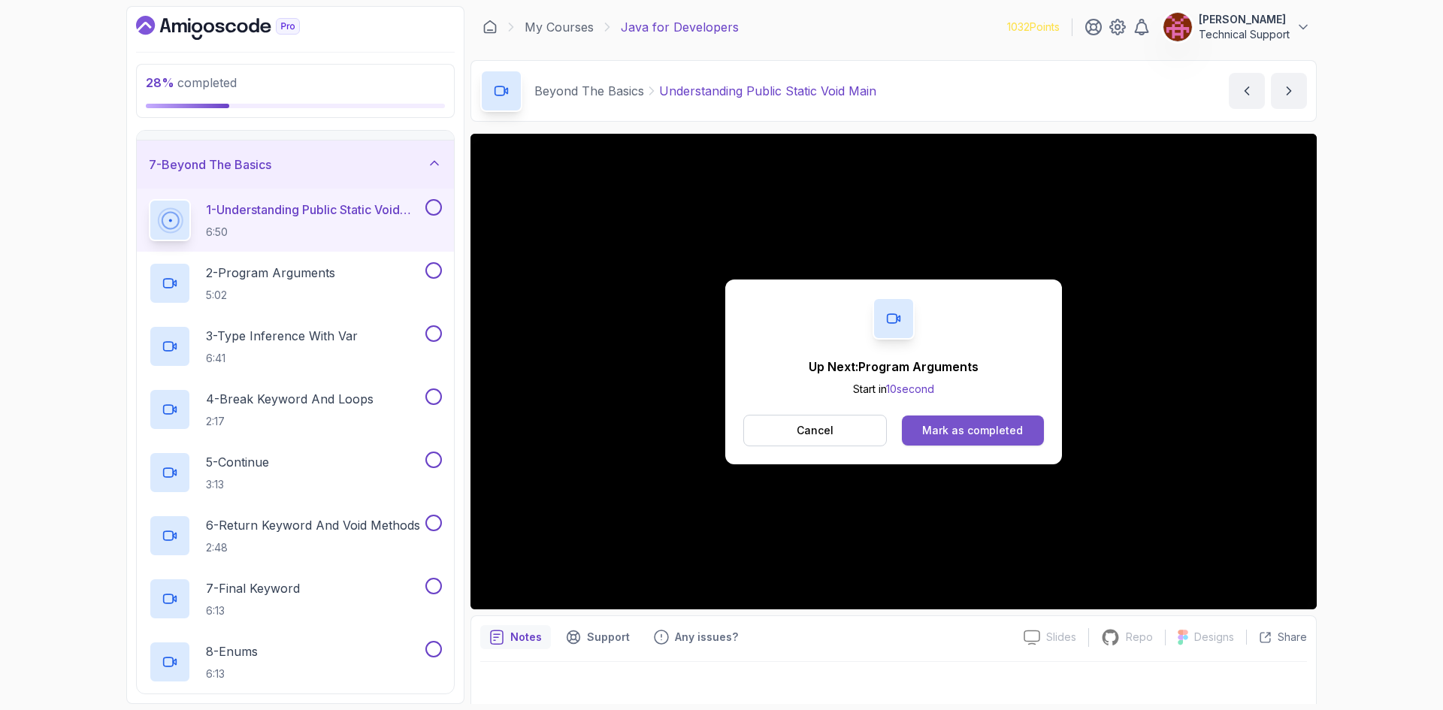
click at [938, 432] on div "Mark as completed" at bounding box center [972, 430] width 101 height 15
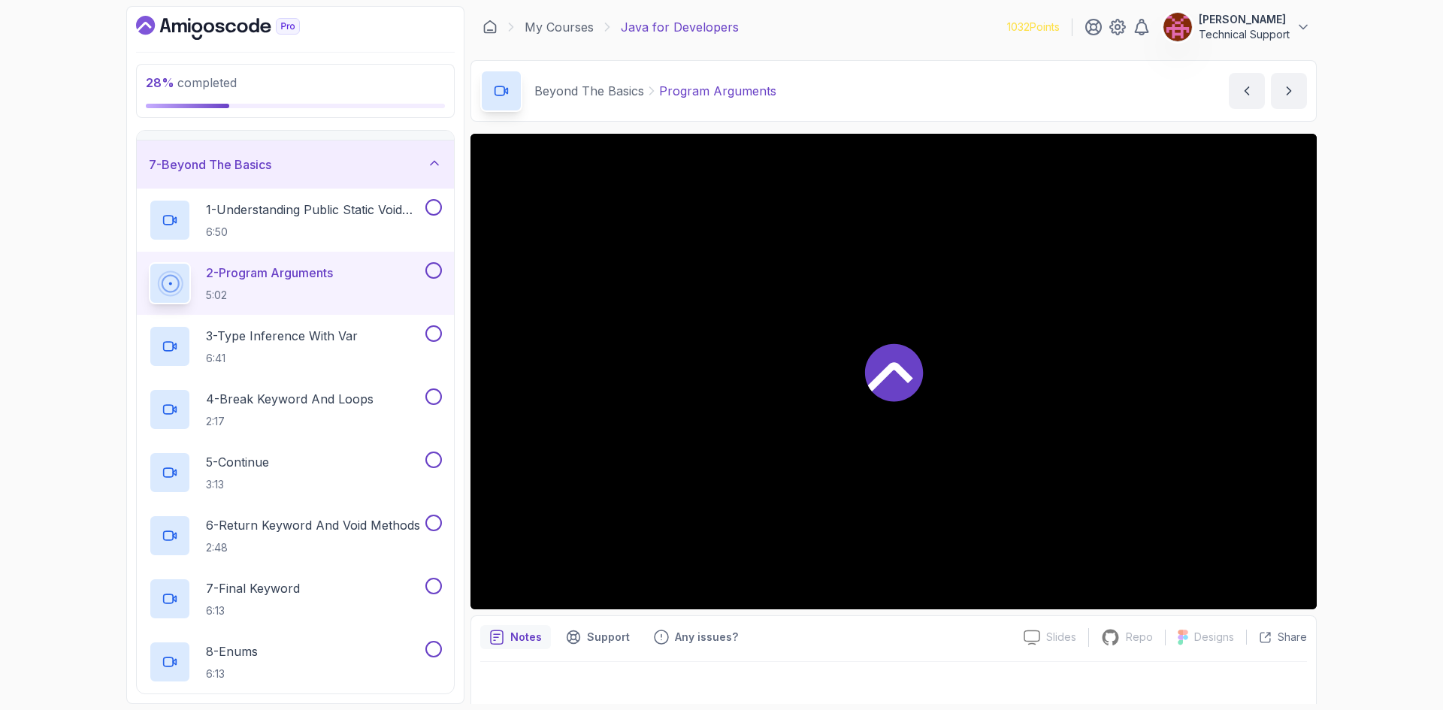
click at [1329, 397] on div "28 % completed 1 - Intro 2 - Loops 3 - If Statements 4 - Packages 5 - Access Mo…" at bounding box center [721, 355] width 1443 height 710
click at [1351, 387] on div "29 % completed 1 - Intro 2 - Loops 3 - If Statements 4 - Packages 5 - Access Mo…" at bounding box center [721, 355] width 1443 height 710
click at [1329, 387] on div "29 % completed 1 - Intro 2 - Loops 3 - If Statements 4 - Packages 5 - Access Mo…" at bounding box center [721, 355] width 1443 height 710
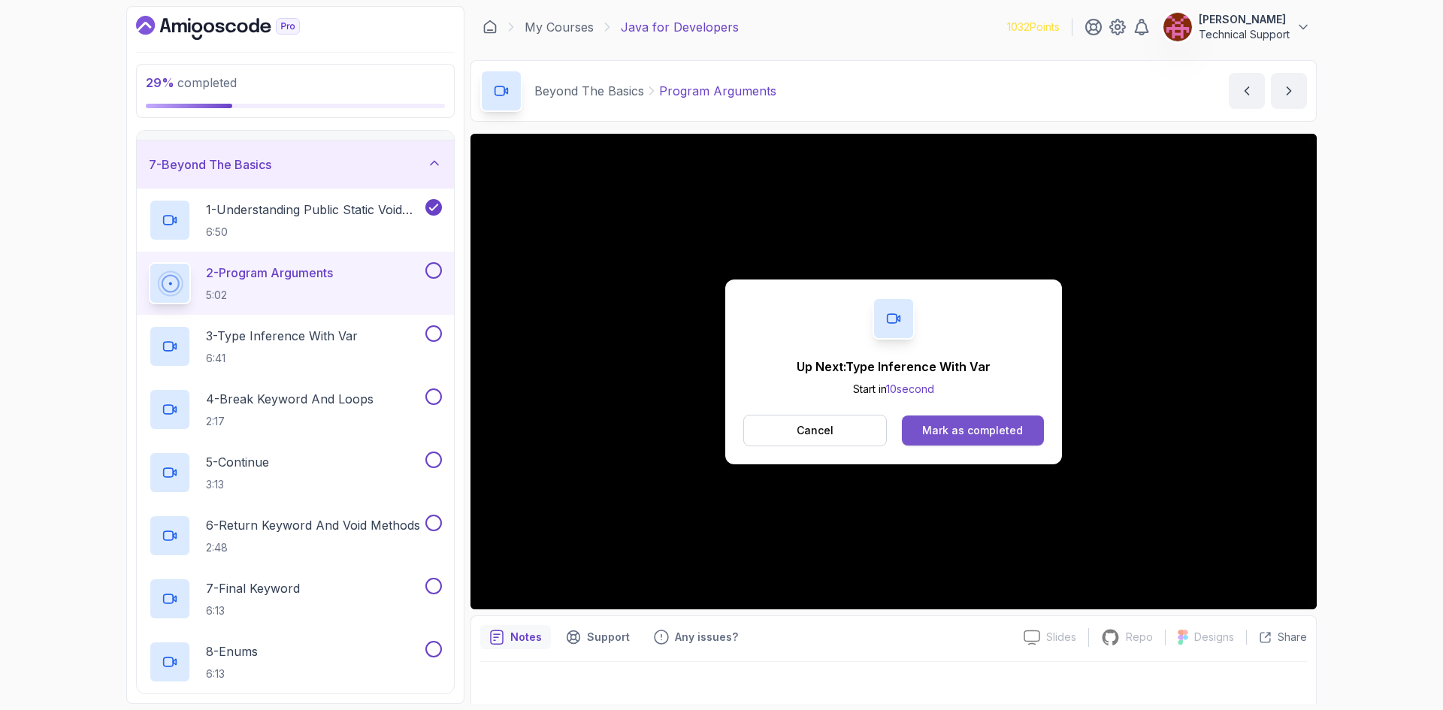
click at [990, 426] on div "Mark as completed" at bounding box center [972, 430] width 101 height 15
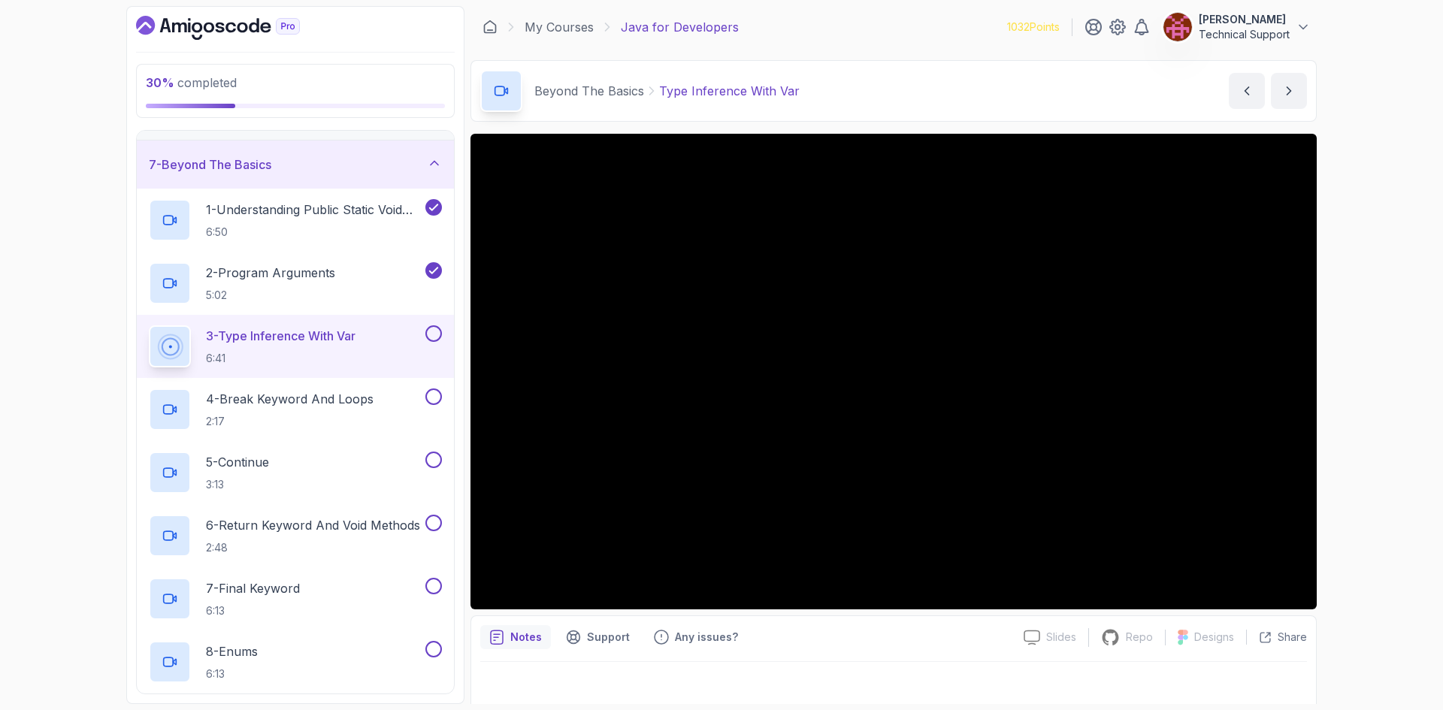
click at [1358, 406] on div "30 % completed 1 - Intro 2 - Loops 3 - If Statements 4 - Packages 5 - Access Mo…" at bounding box center [721, 355] width 1443 height 710
click at [1341, 402] on div "30 % completed 1 - Intro 2 - Loops 3 - If Statements 4 - Packages 5 - Access Mo…" at bounding box center [721, 355] width 1443 height 710
click at [1391, 398] on div "30 % completed 1 - Intro 2 - Loops 3 - If Statements 4 - Packages 5 - Access Mo…" at bounding box center [721, 355] width 1443 height 710
click at [1368, 408] on div "30 % completed 1 - Intro 2 - Loops 3 - If Statements 4 - Packages 5 - Access Mo…" at bounding box center [721, 355] width 1443 height 710
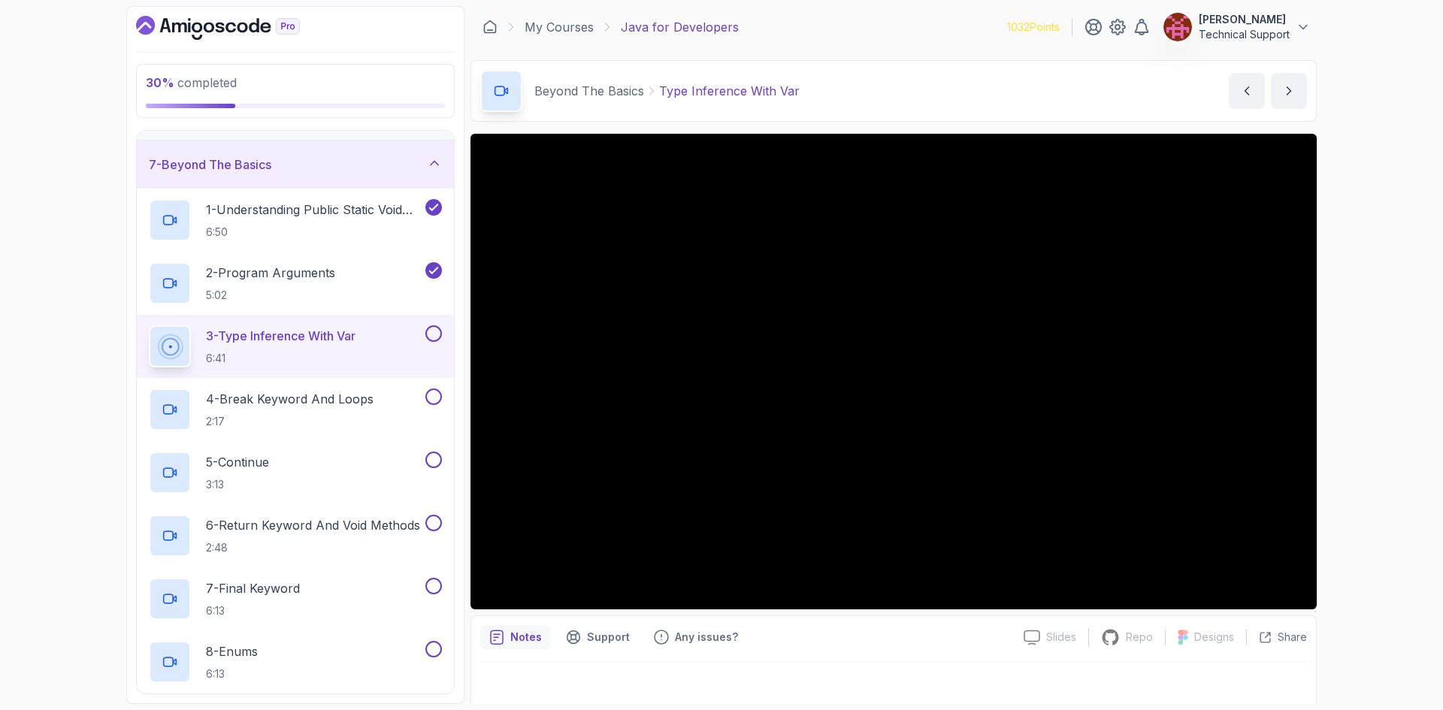
click at [1368, 408] on div "30 % completed 1 - Intro 2 - Loops 3 - If Statements 4 - Packages 5 - Access Mo…" at bounding box center [721, 355] width 1443 height 710
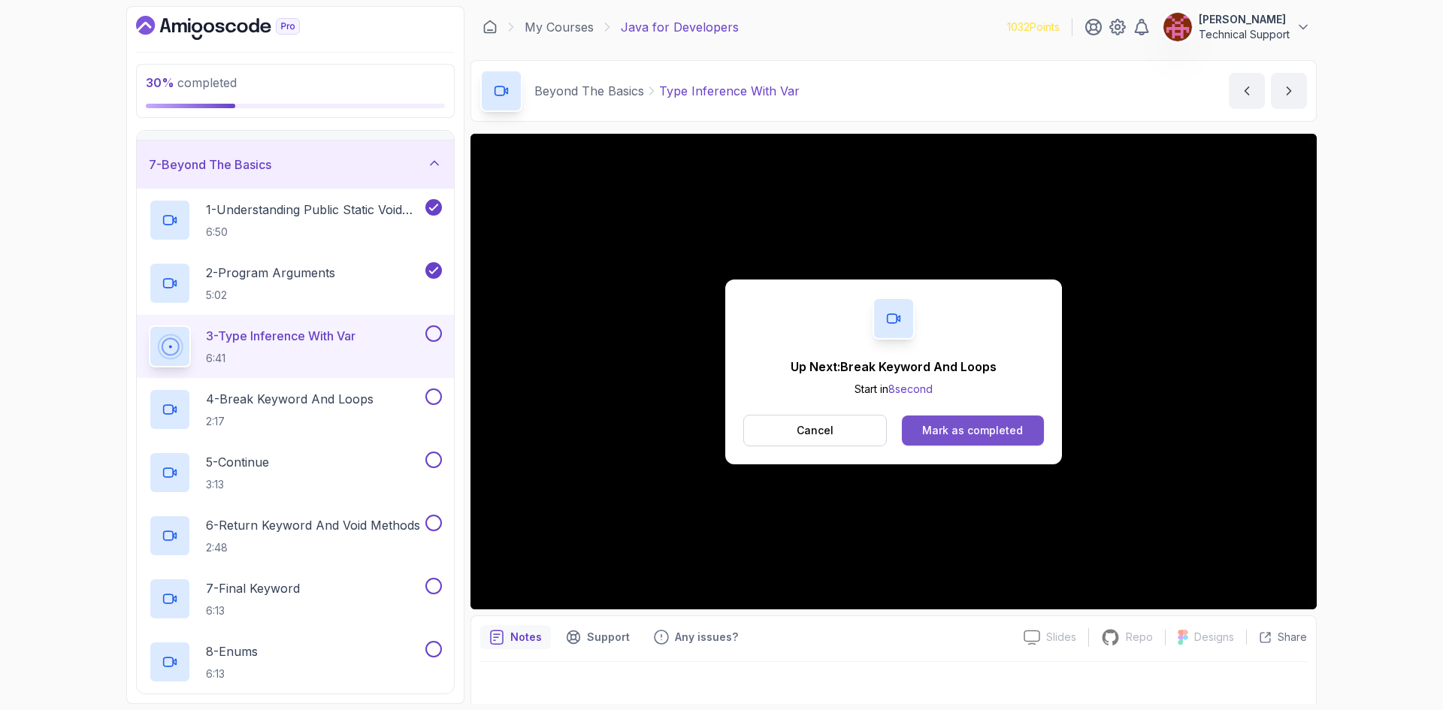
click at [1008, 428] on div "Mark as completed" at bounding box center [972, 430] width 101 height 15
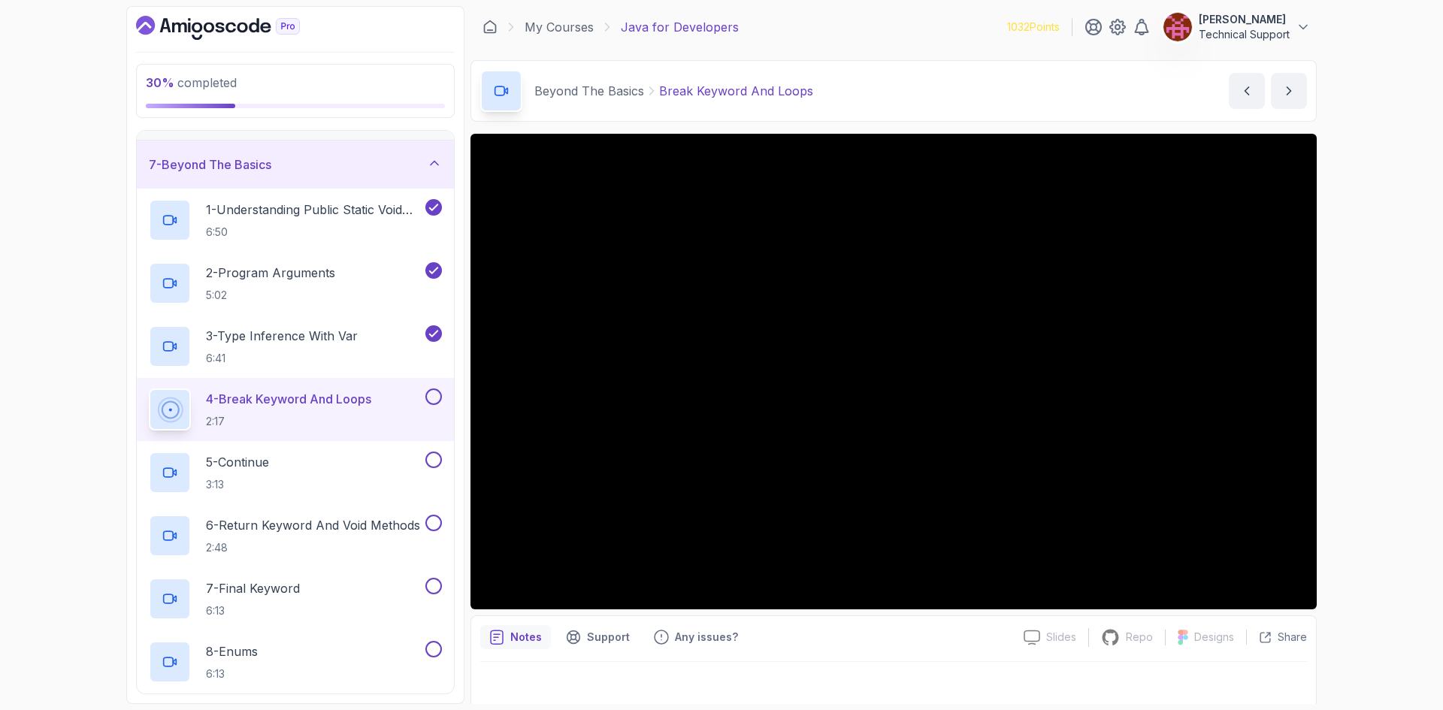
click at [1387, 436] on div "30 % completed 1 - Intro 2 - Loops 3 - If Statements 4 - Packages 5 - Access Mo…" at bounding box center [721, 355] width 1443 height 710
click at [1369, 428] on div "30 % completed 1 - Intro 2 - Loops 3 - If Statements 4 - Packages 5 - Access Mo…" at bounding box center [721, 355] width 1443 height 710
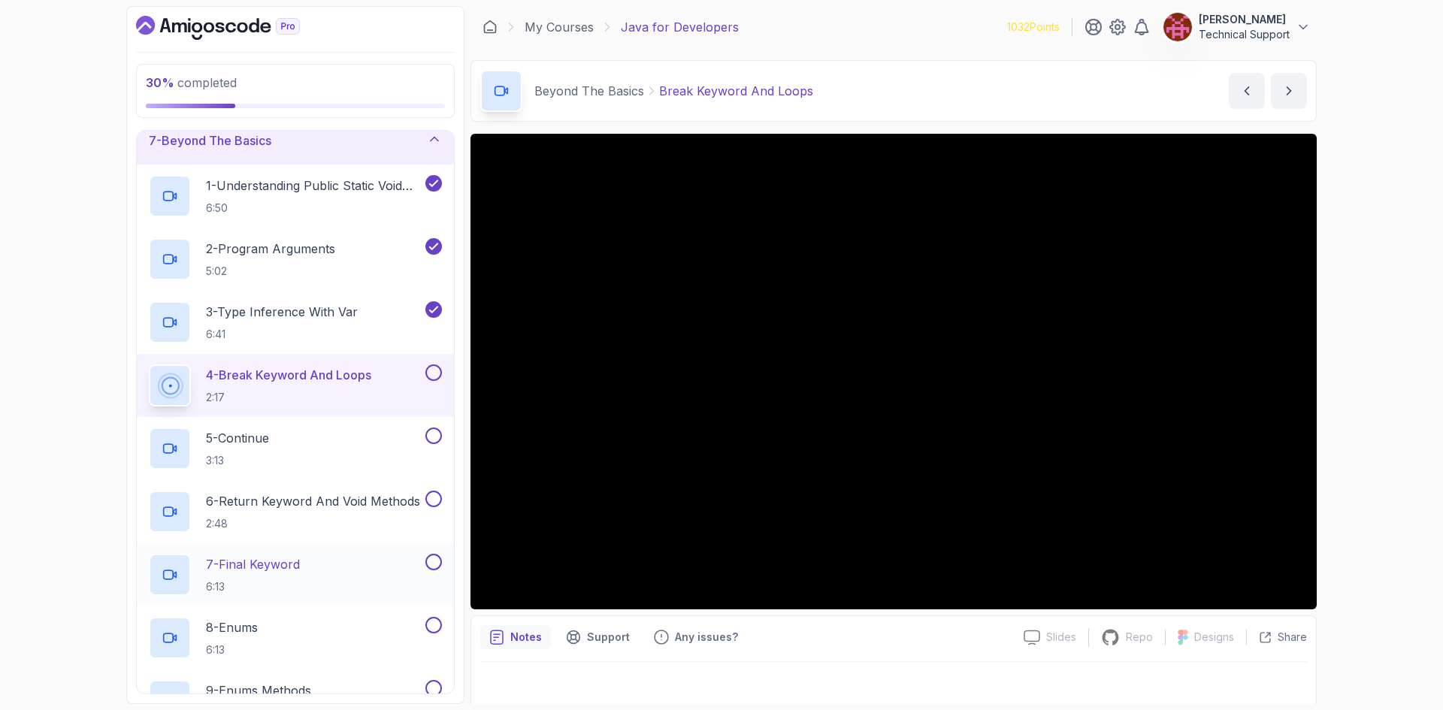
scroll to position [283, 0]
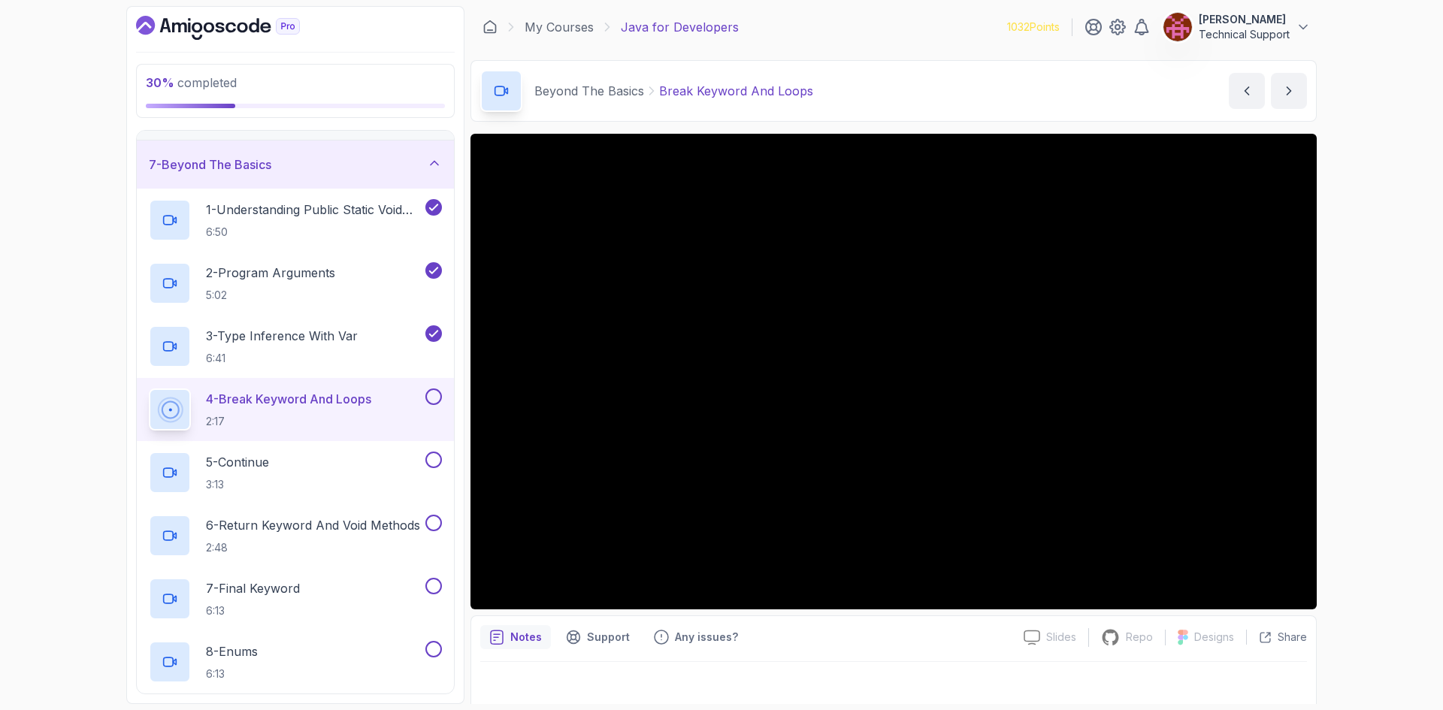
click at [1384, 412] on div "30 % completed 1 - Intro 2 - Loops 3 - If Statements 4 - Packages 5 - Access Mo…" at bounding box center [721, 355] width 1443 height 710
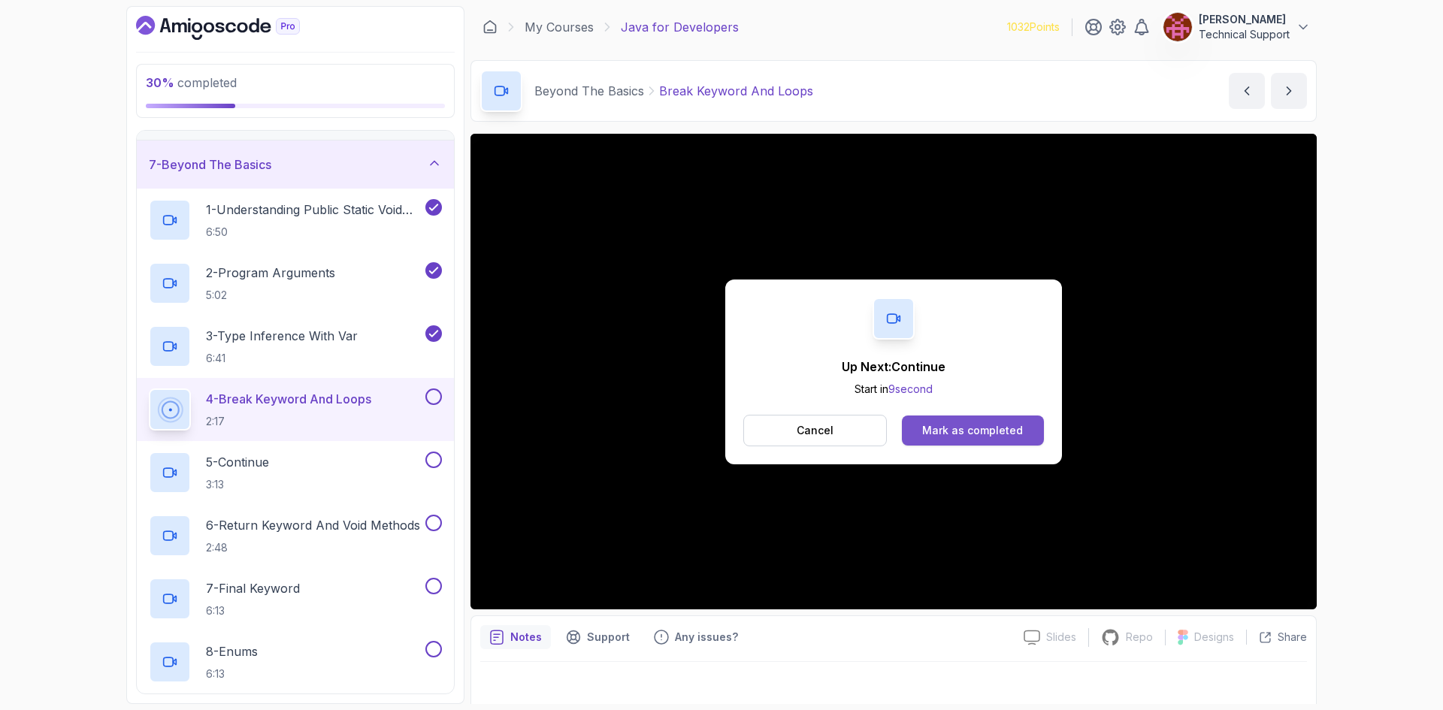
click at [1008, 431] on div "Mark as completed" at bounding box center [972, 430] width 101 height 15
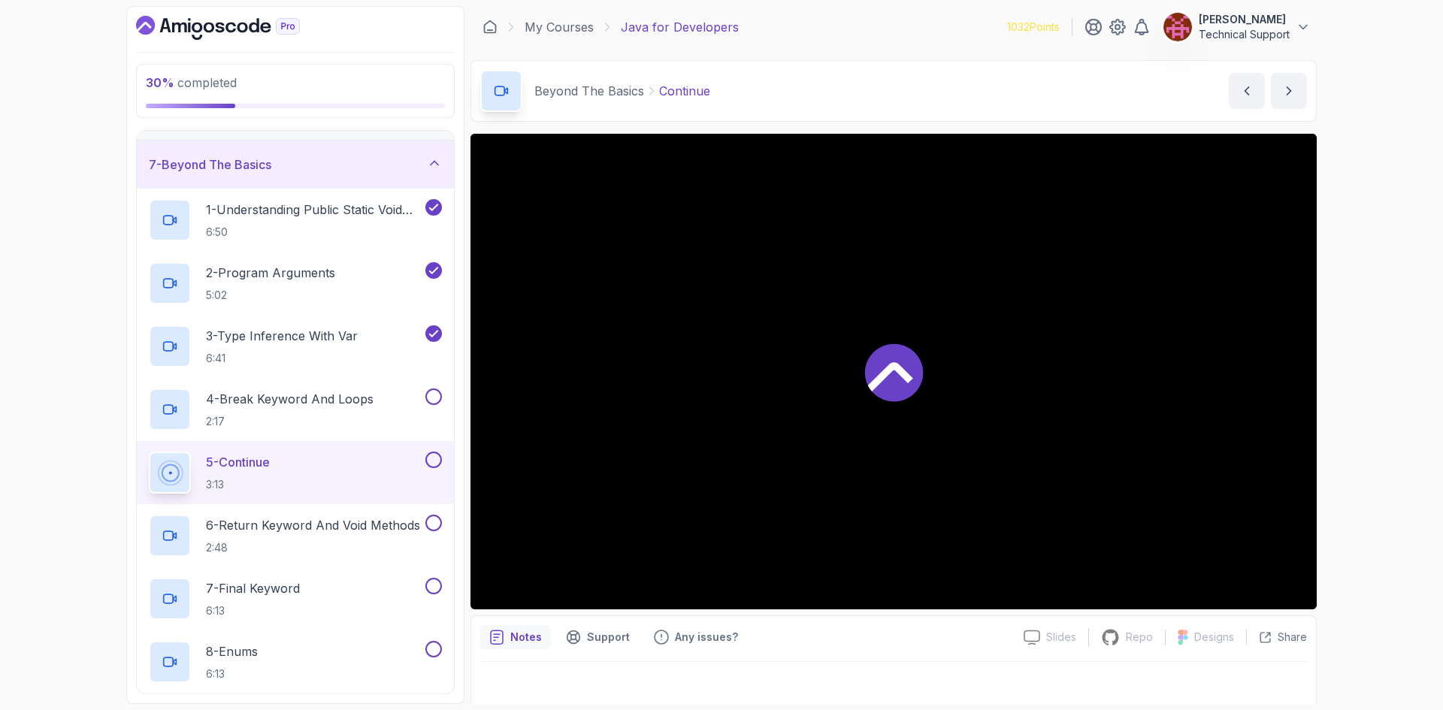
click at [1393, 428] on div "30 % completed 1 - Intro 2 - Loops 3 - If Statements 4 - Packages 5 - Access Mo…" at bounding box center [721, 355] width 1443 height 710
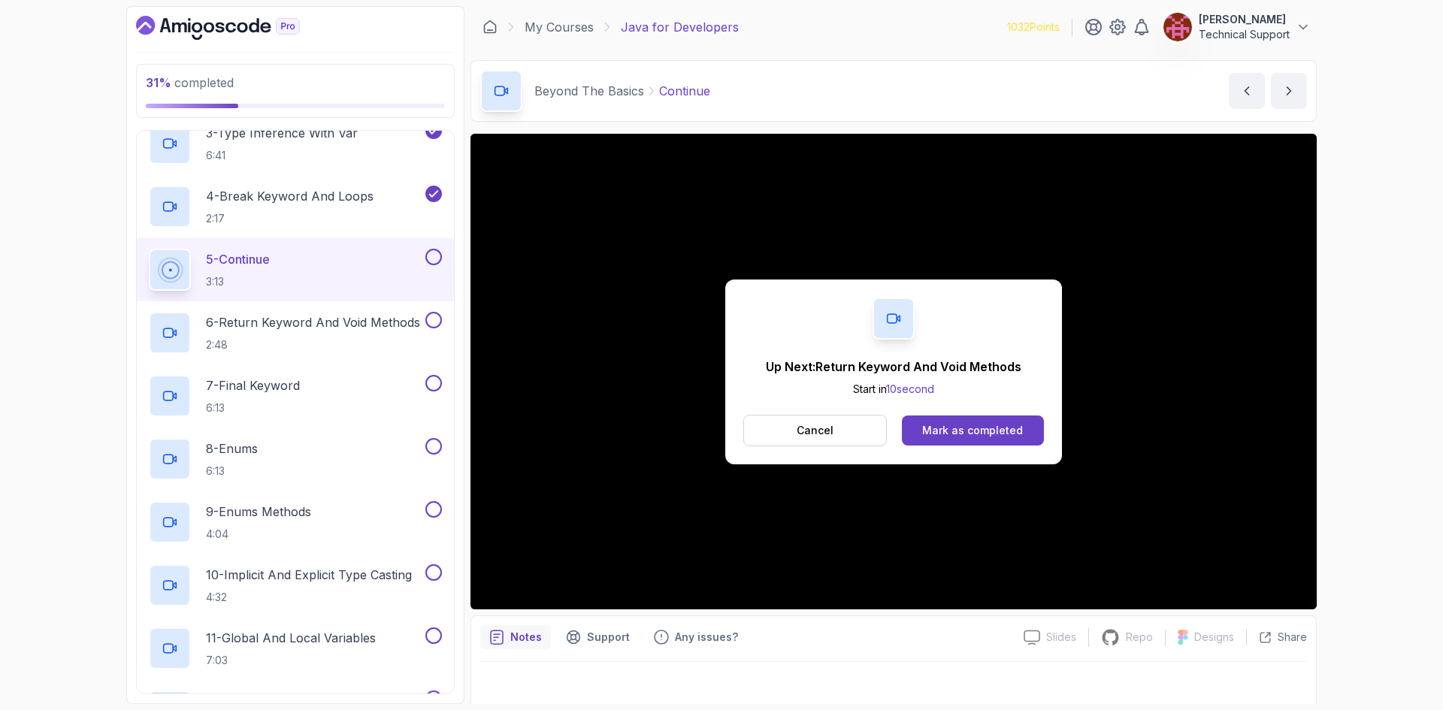
scroll to position [509, 0]
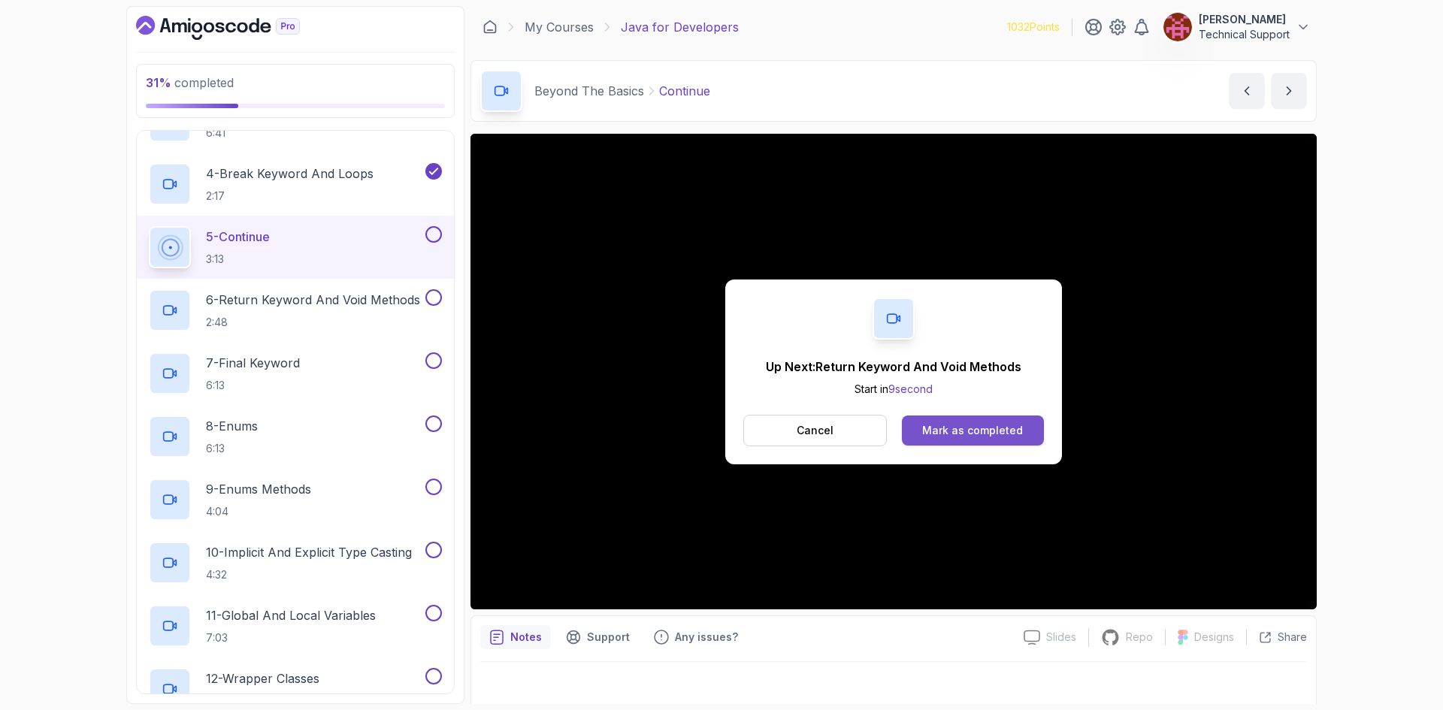
click at [1007, 419] on button "Mark as completed" at bounding box center [973, 431] width 142 height 30
